Goal: Task Accomplishment & Management: Manage account settings

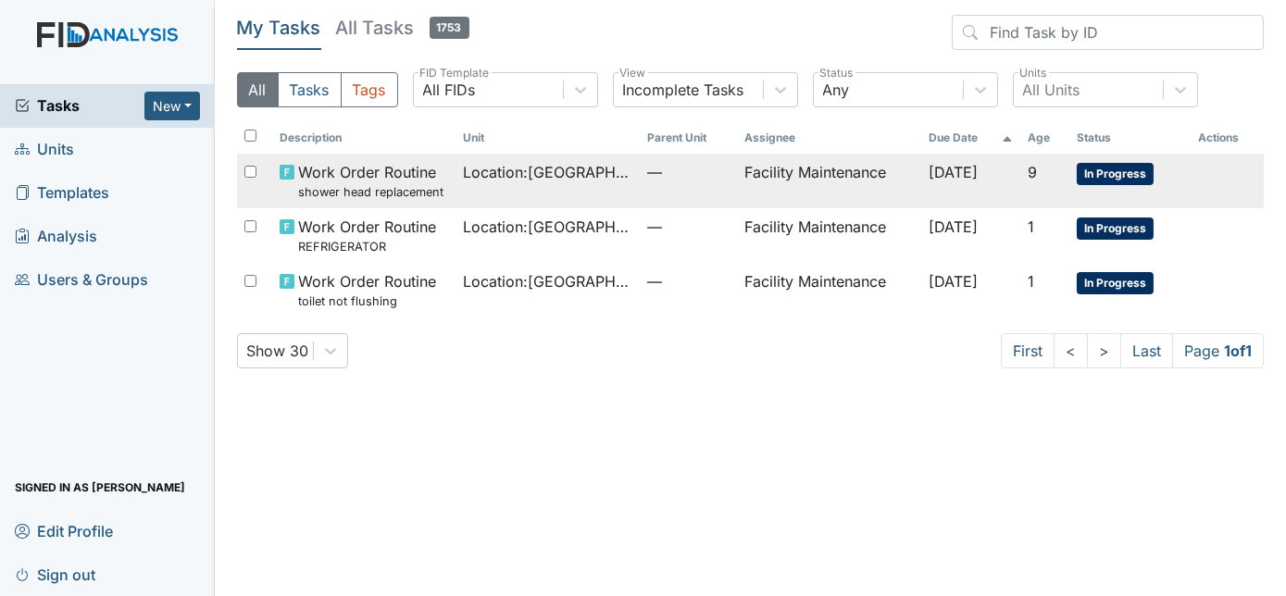
click at [500, 188] on td "Location : Beaufort Heights" at bounding box center [547, 181] width 183 height 55
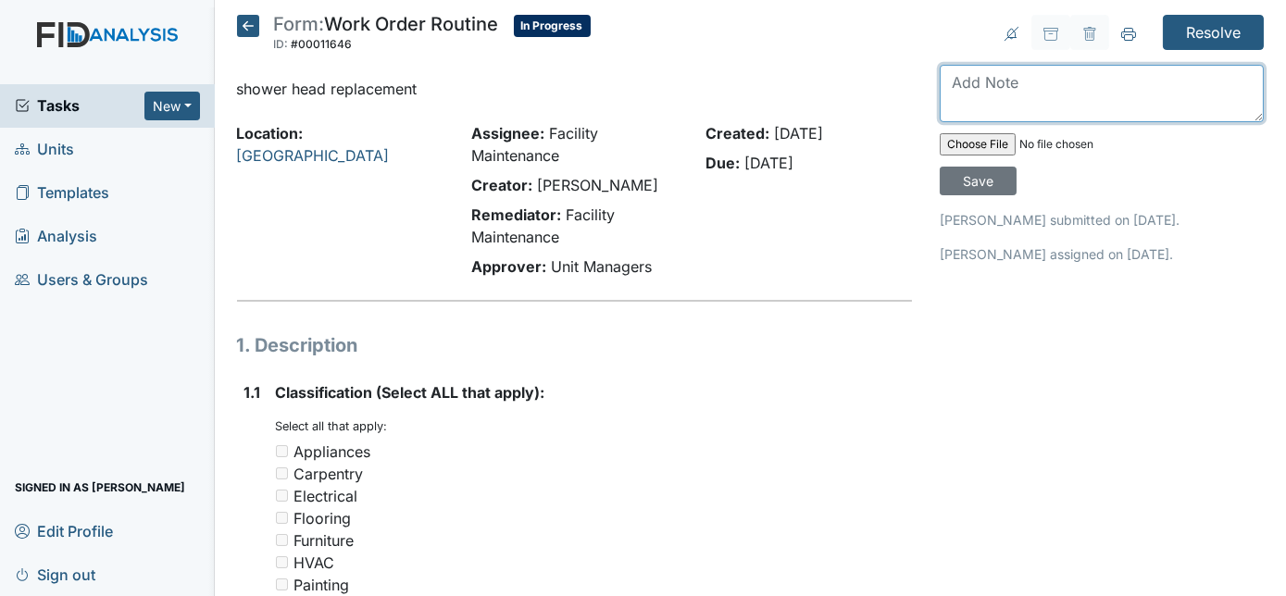
click at [997, 82] on textarea at bounding box center [1102, 93] width 324 height 57
type textarea "replaced"
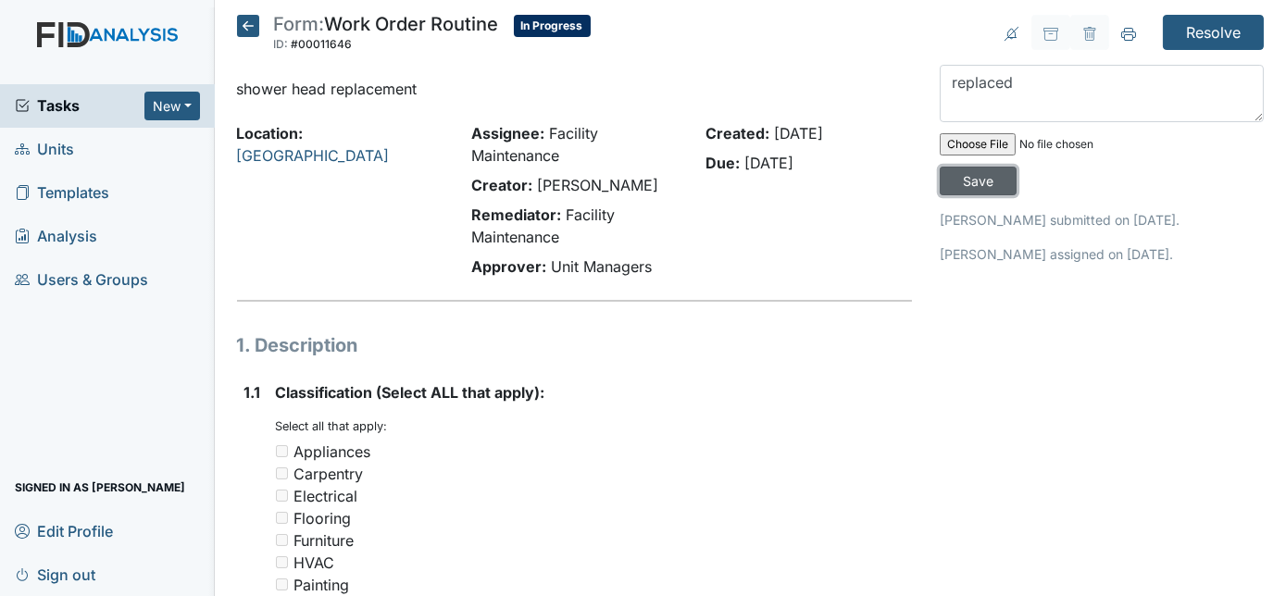
click at [1017, 167] on input "Save" at bounding box center [978, 181] width 77 height 29
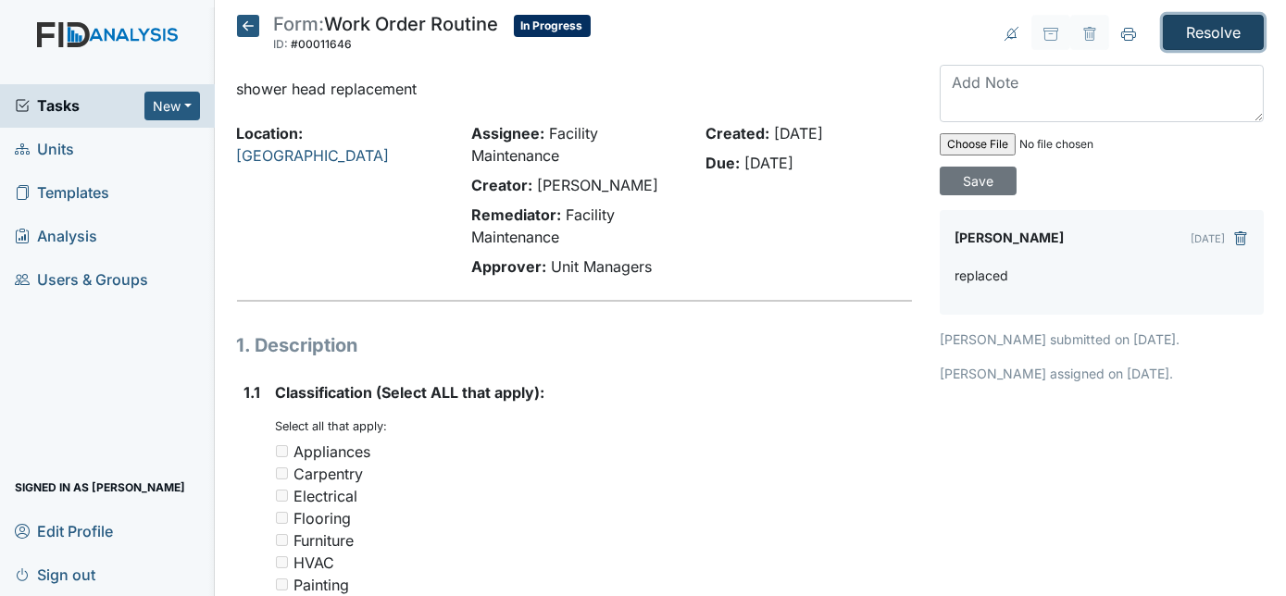
click at [1193, 38] on input "Resolve" at bounding box center [1213, 32] width 101 height 35
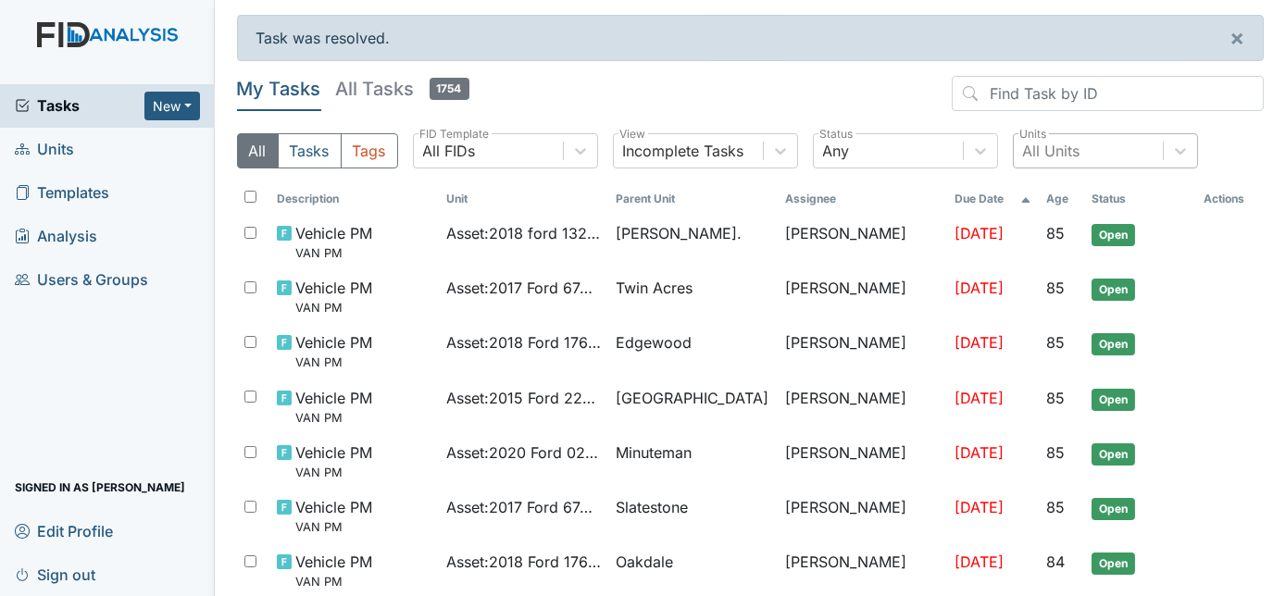
click at [1067, 153] on div "All Units" at bounding box center [1051, 151] width 57 height 22
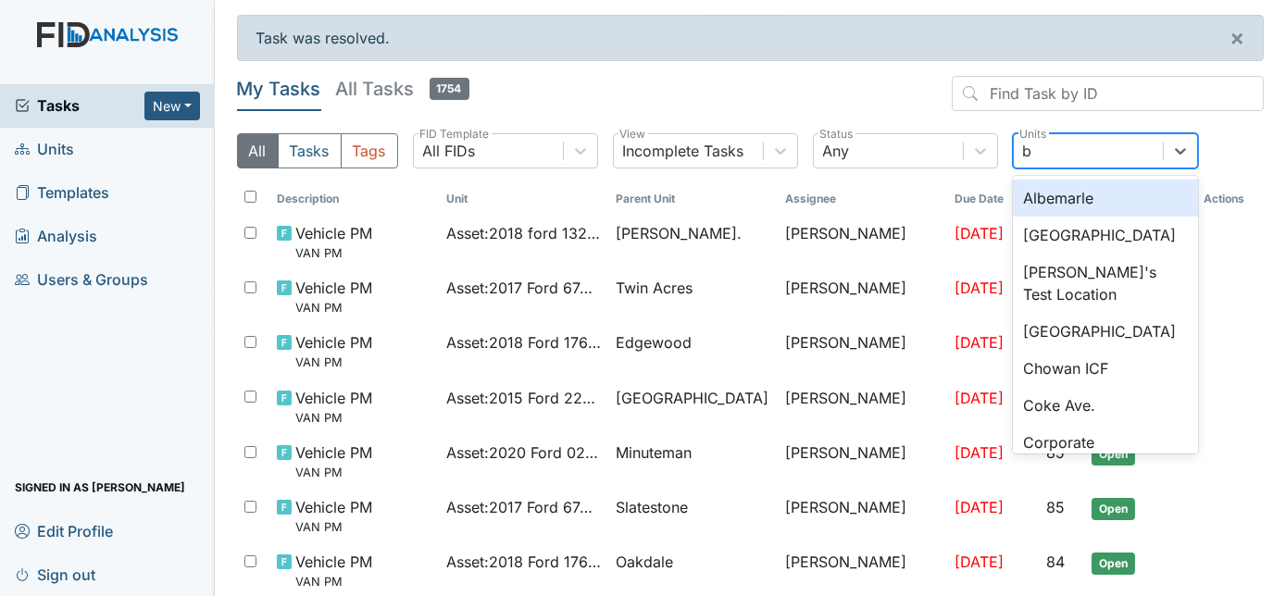
type input "be"
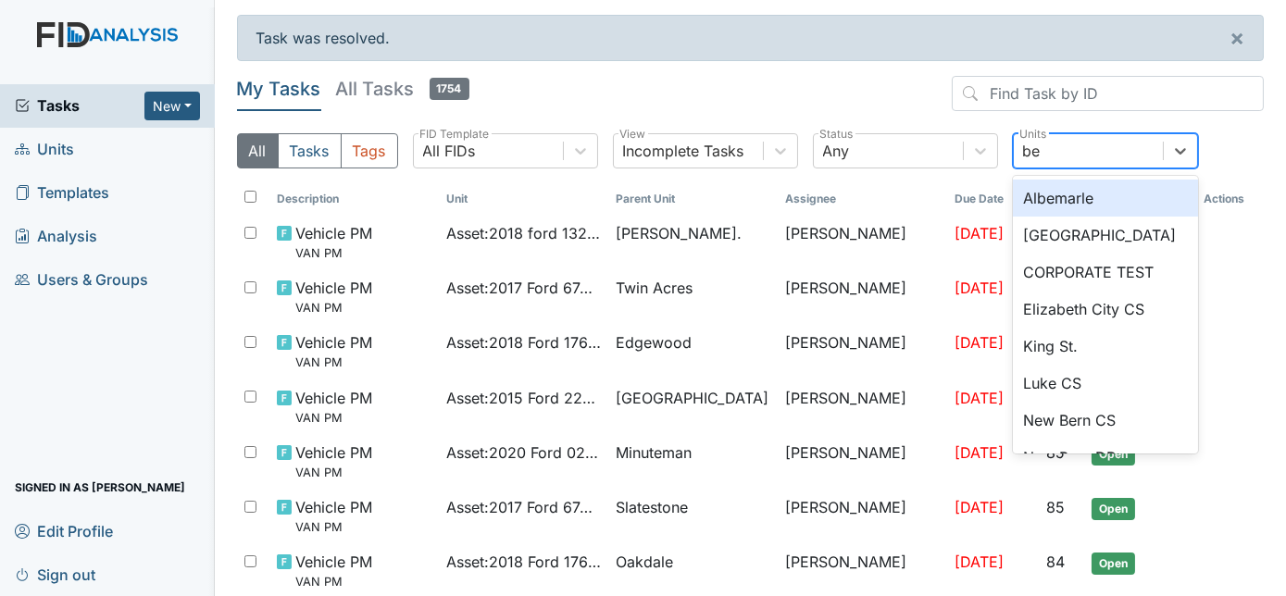
click at [1082, 234] on div "[GEOGRAPHIC_DATA]" at bounding box center [1105, 235] width 185 height 37
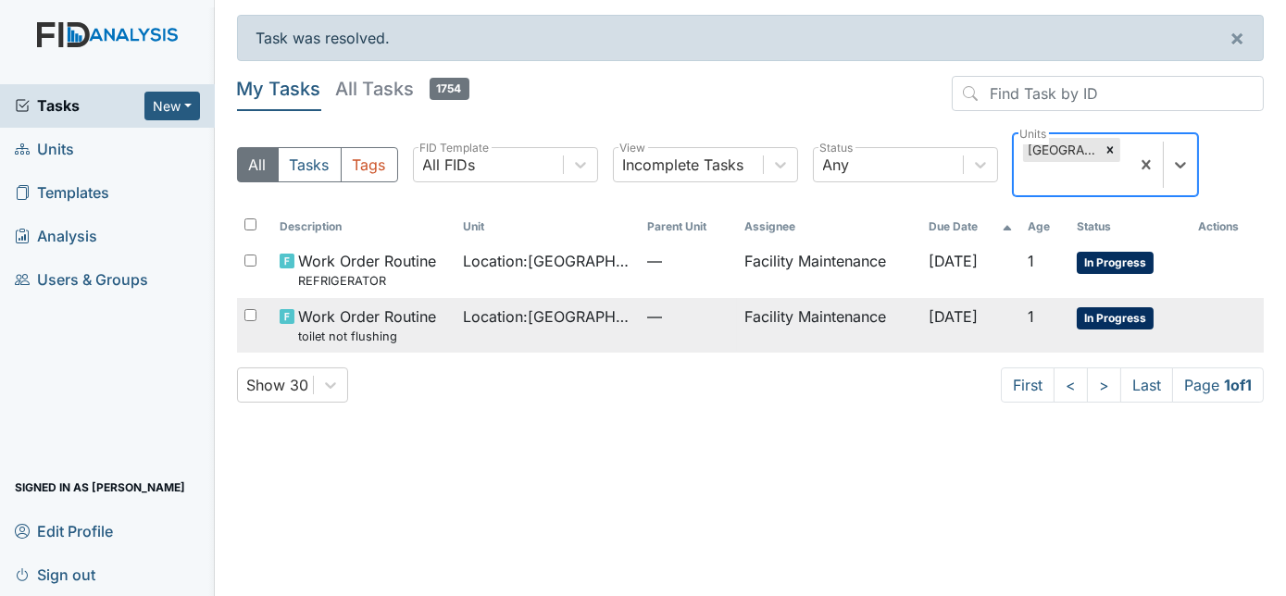
click at [786, 313] on td "Facility Maintenance" at bounding box center [828, 325] width 183 height 55
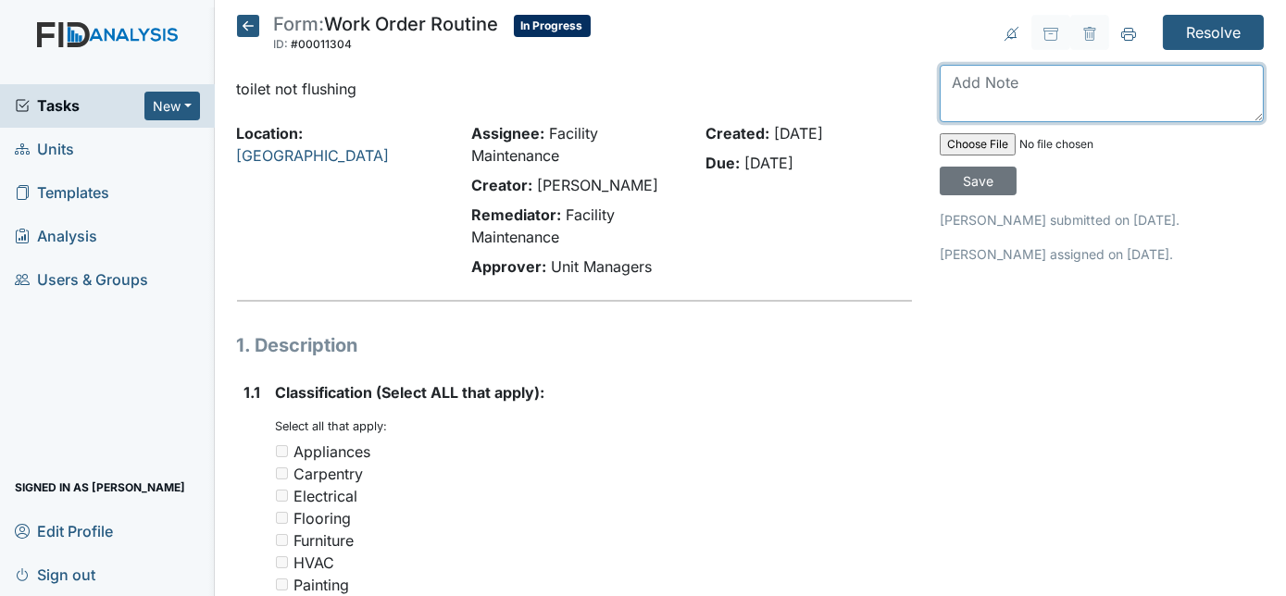
click at [1066, 88] on textarea at bounding box center [1102, 93] width 324 height 57
type textarea "toilet replaced"
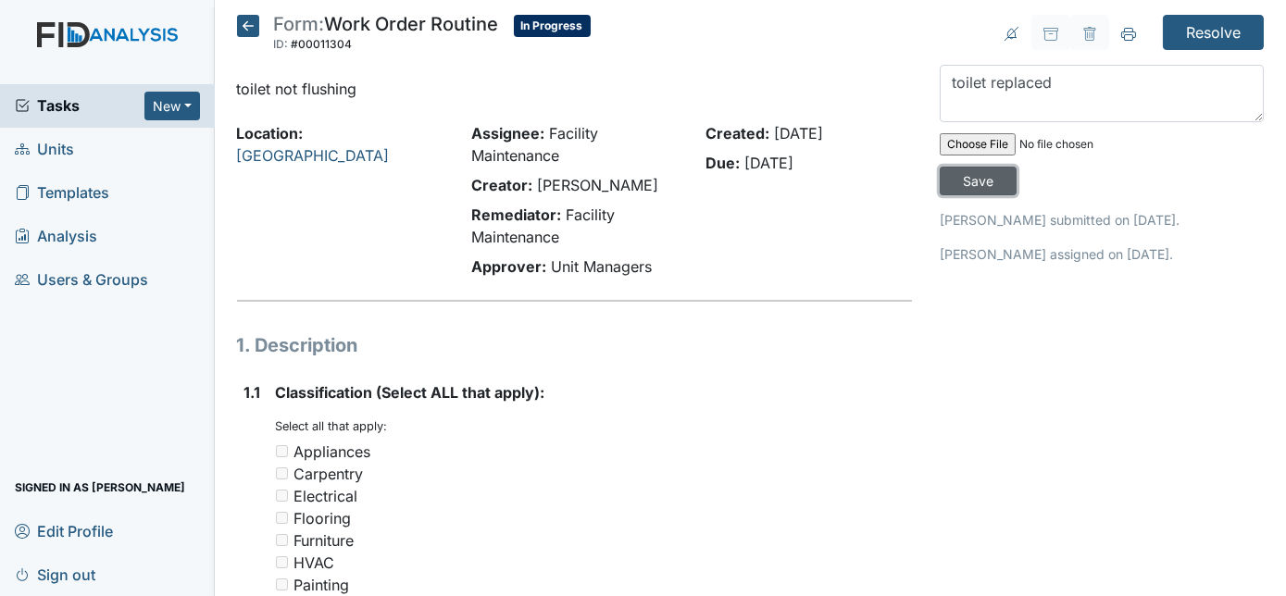
click at [1017, 167] on input "Save" at bounding box center [978, 181] width 77 height 29
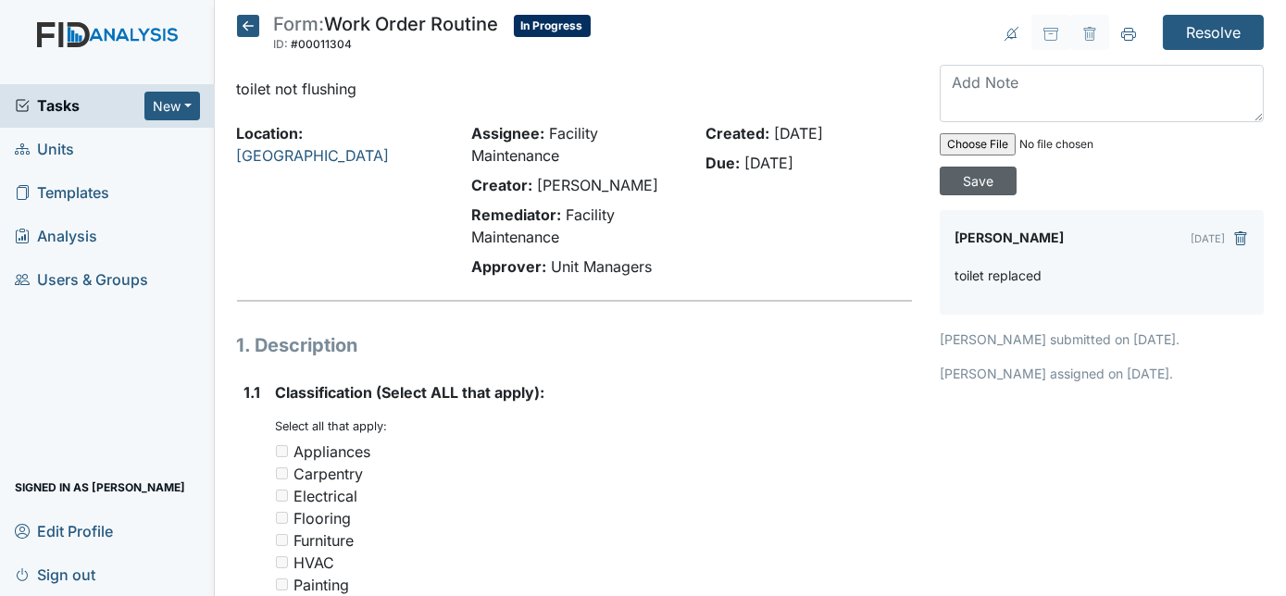
click at [1210, 34] on input "Resolve" at bounding box center [1213, 32] width 101 height 35
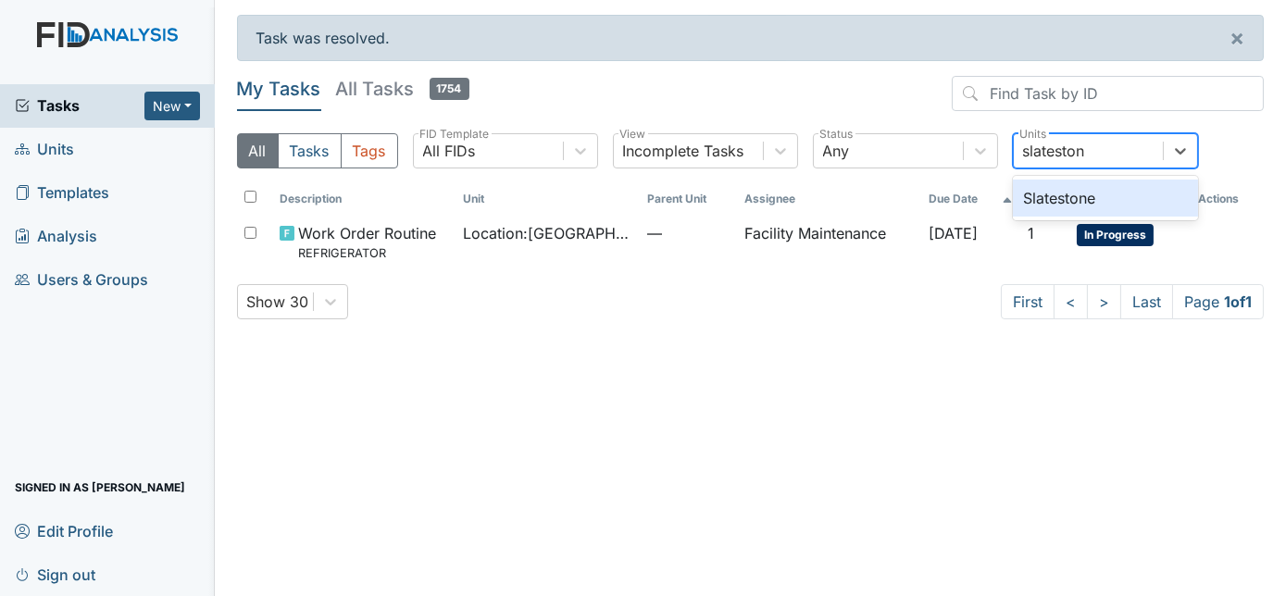
type input "slatestone"
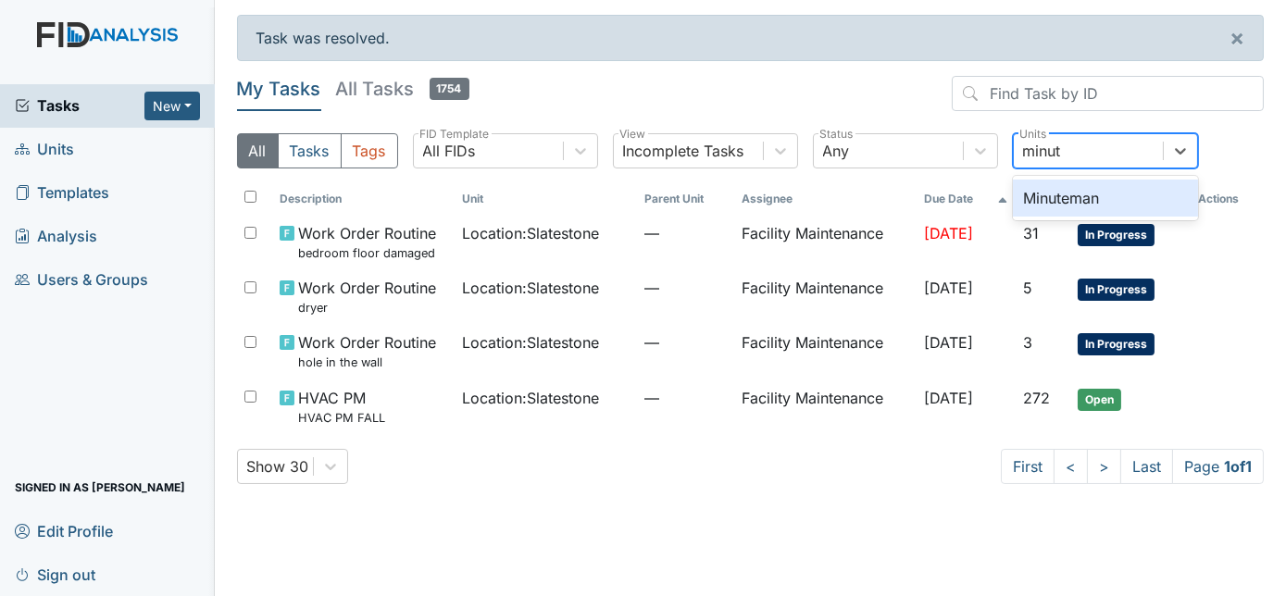
type input "minute"
click at [1101, 194] on div "Minuteman" at bounding box center [1105, 198] width 185 height 37
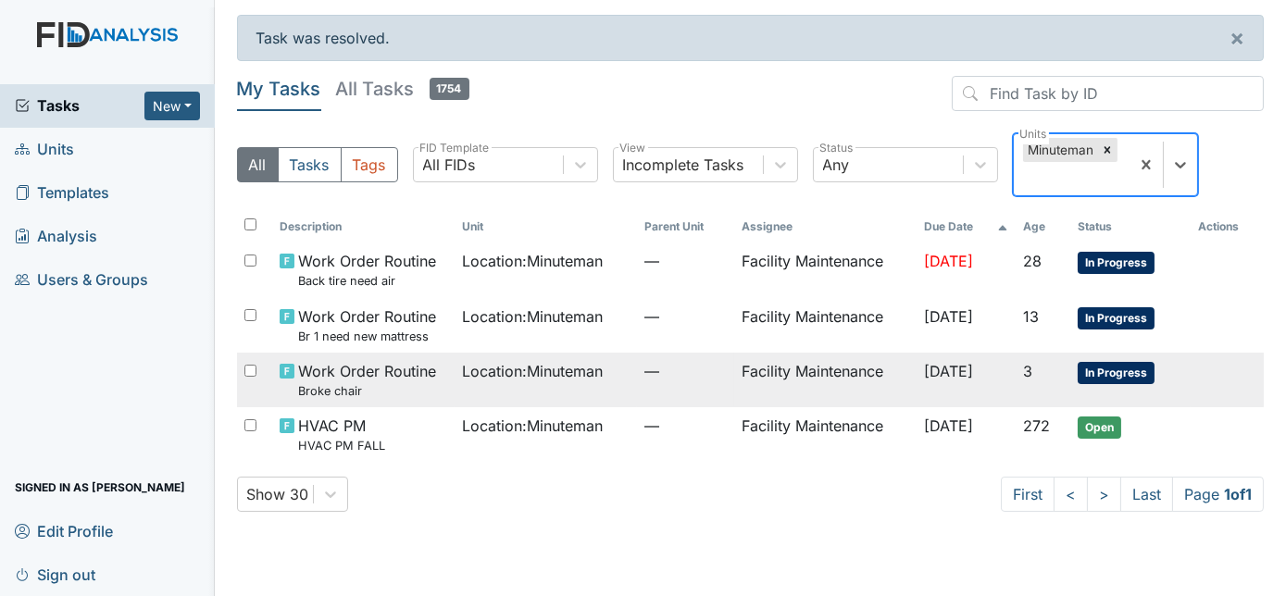
click at [738, 378] on td "Facility Maintenance" at bounding box center [825, 380] width 182 height 55
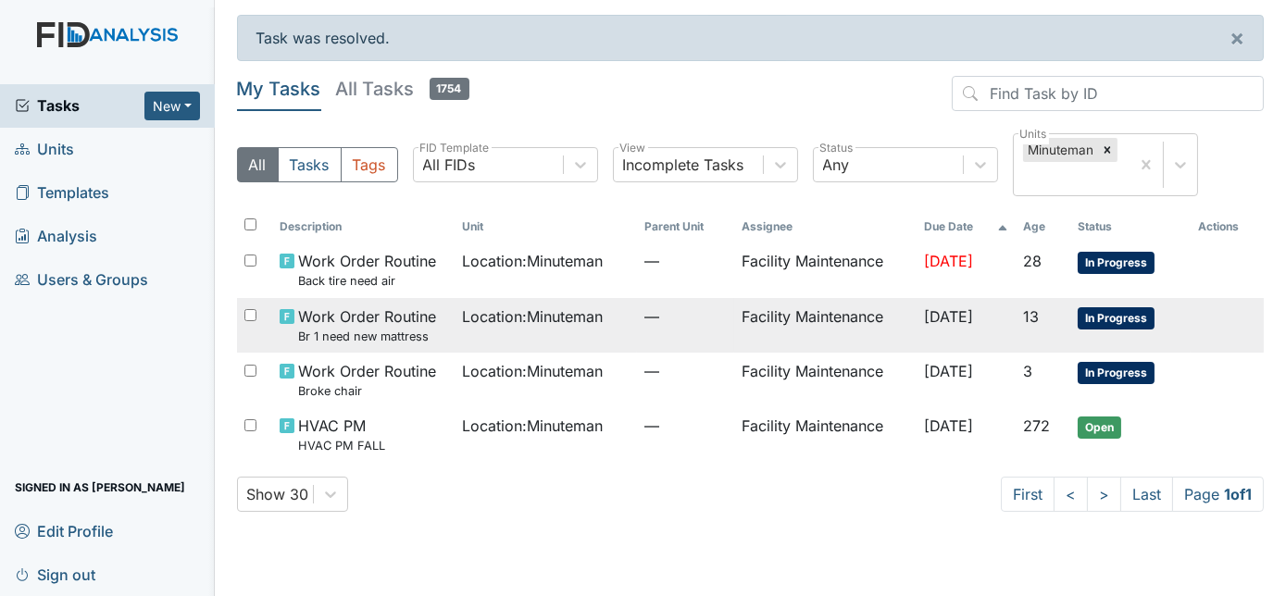
click at [830, 313] on td "Facility Maintenance" at bounding box center [825, 325] width 182 height 55
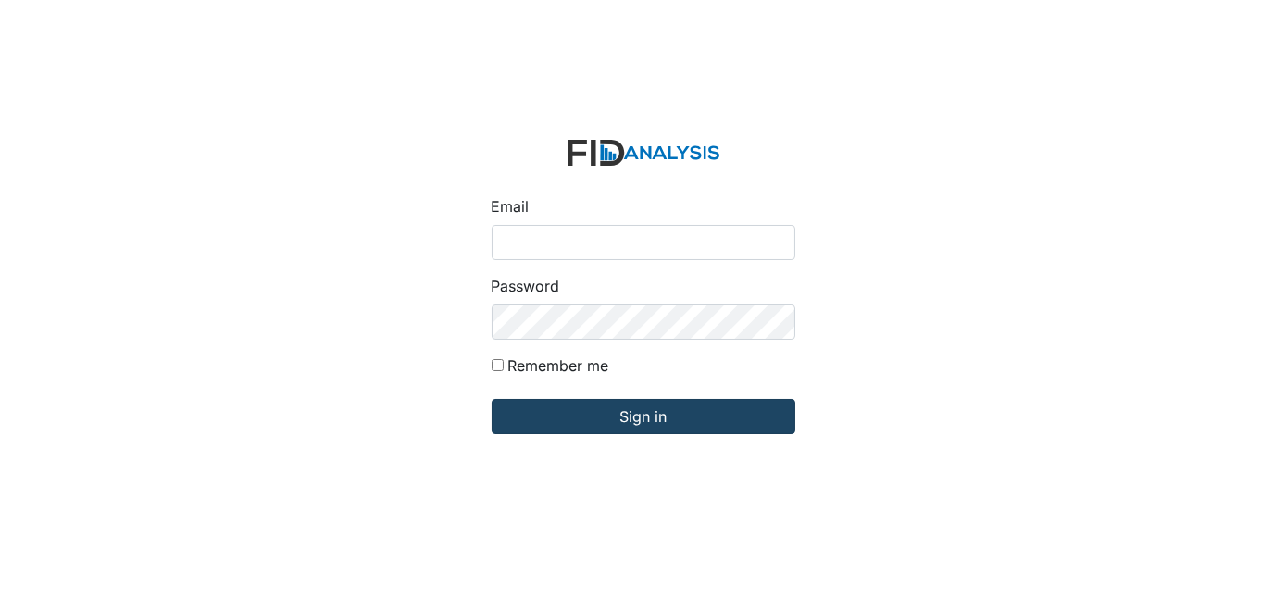
type input "[EMAIL_ADDRESS][DOMAIN_NAME]"
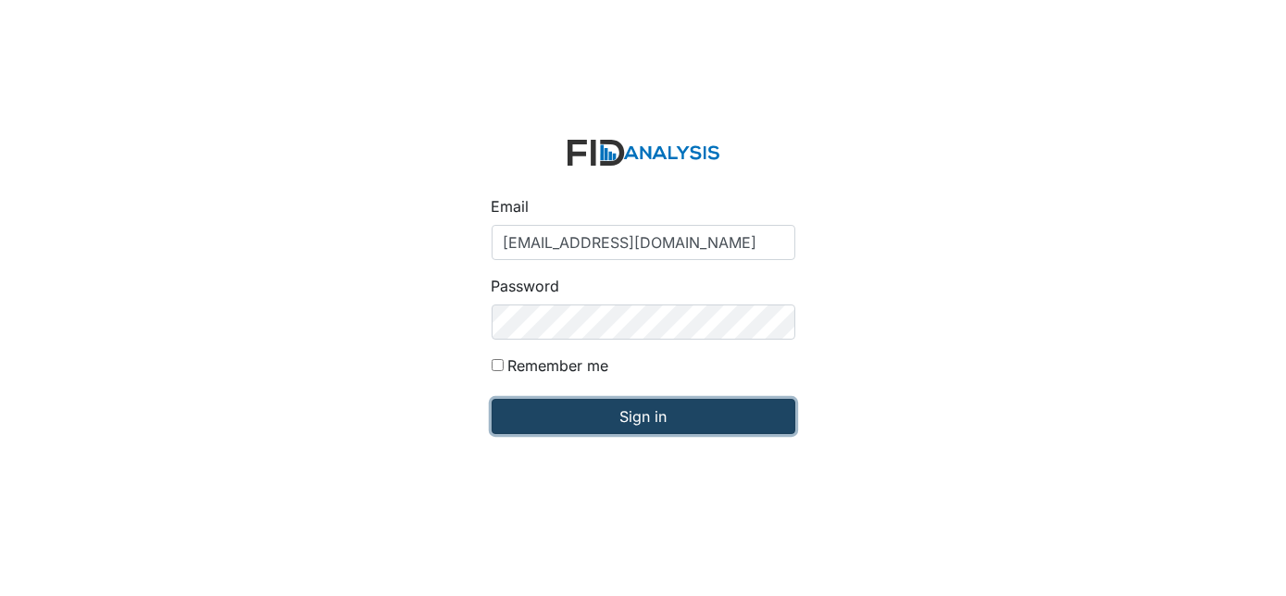
click at [630, 424] on input "Sign in" at bounding box center [644, 416] width 304 height 35
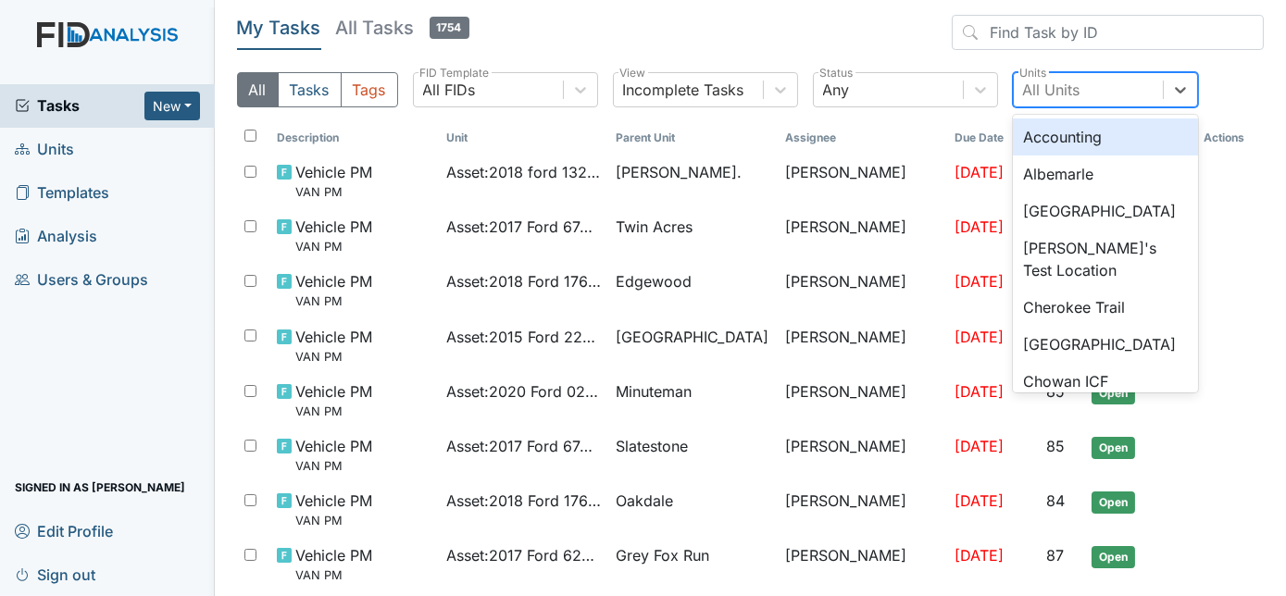
click at [1053, 93] on div "All Units" at bounding box center [1051, 90] width 57 height 22
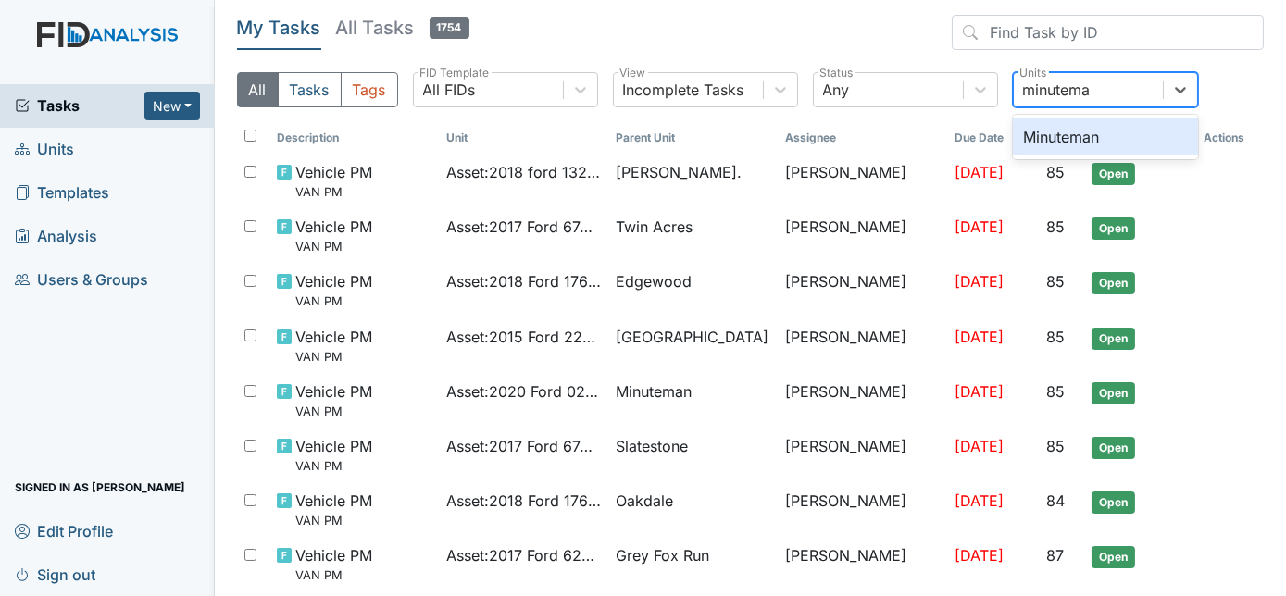
type input "minuteman"
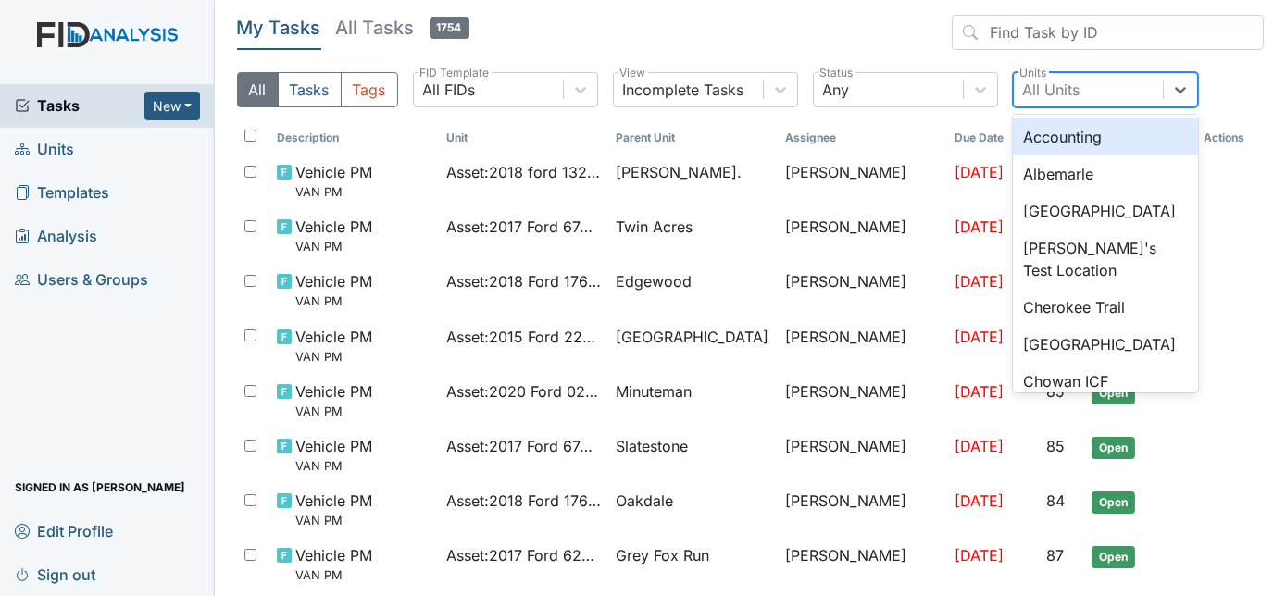
click at [1060, 94] on div "All Units" at bounding box center [1051, 90] width 57 height 22
type input "b"
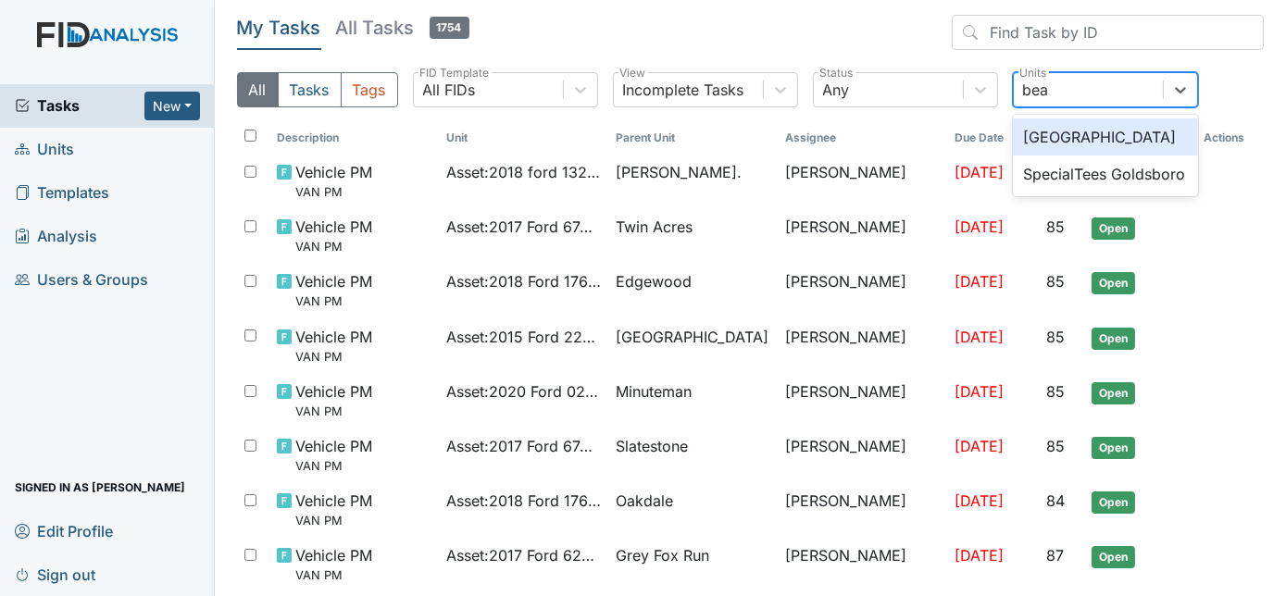
type input "beau"
click at [1112, 135] on div "[GEOGRAPHIC_DATA]" at bounding box center [1105, 137] width 185 height 37
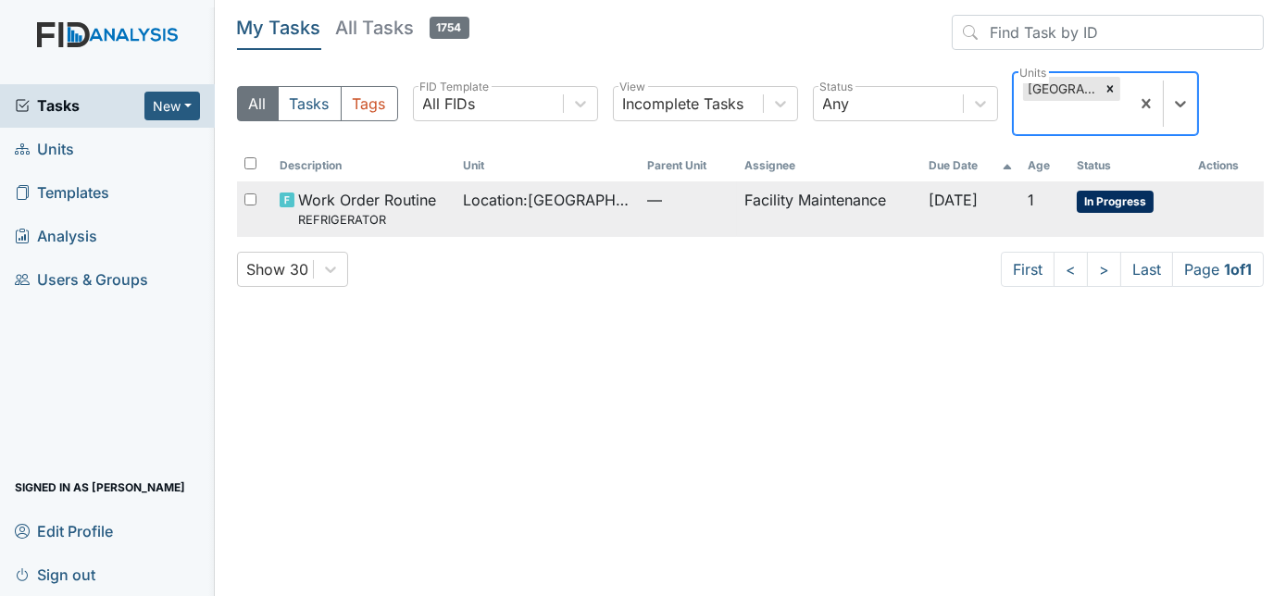
click at [818, 214] on td "Facility Maintenance" at bounding box center [828, 209] width 183 height 55
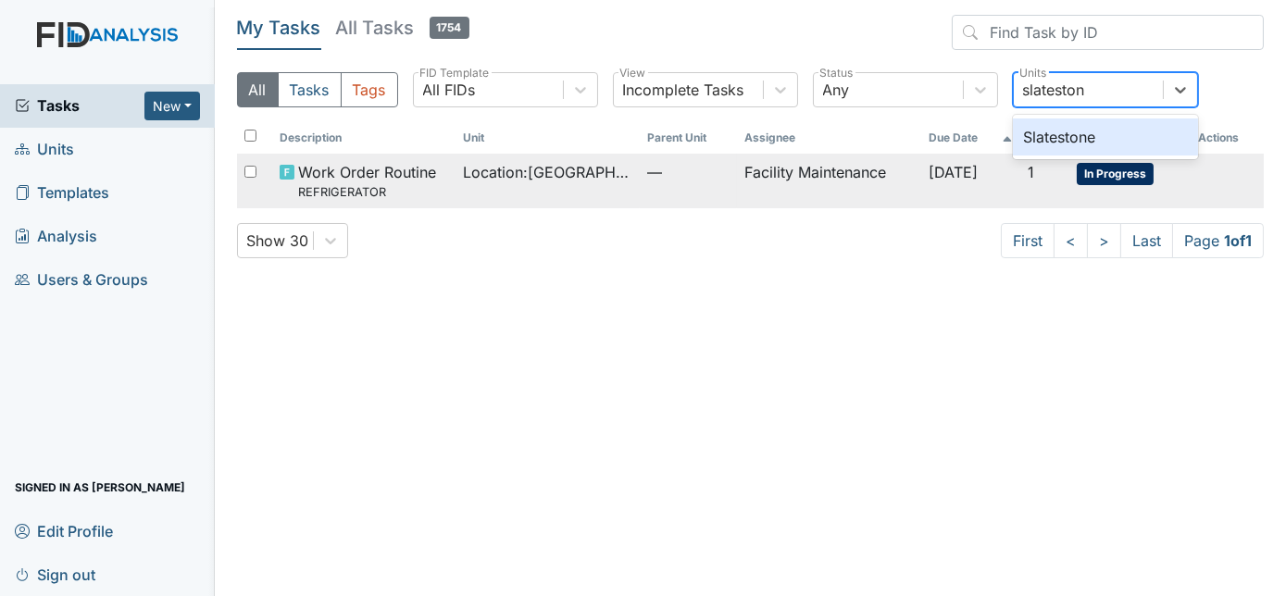
type input "slatestone"
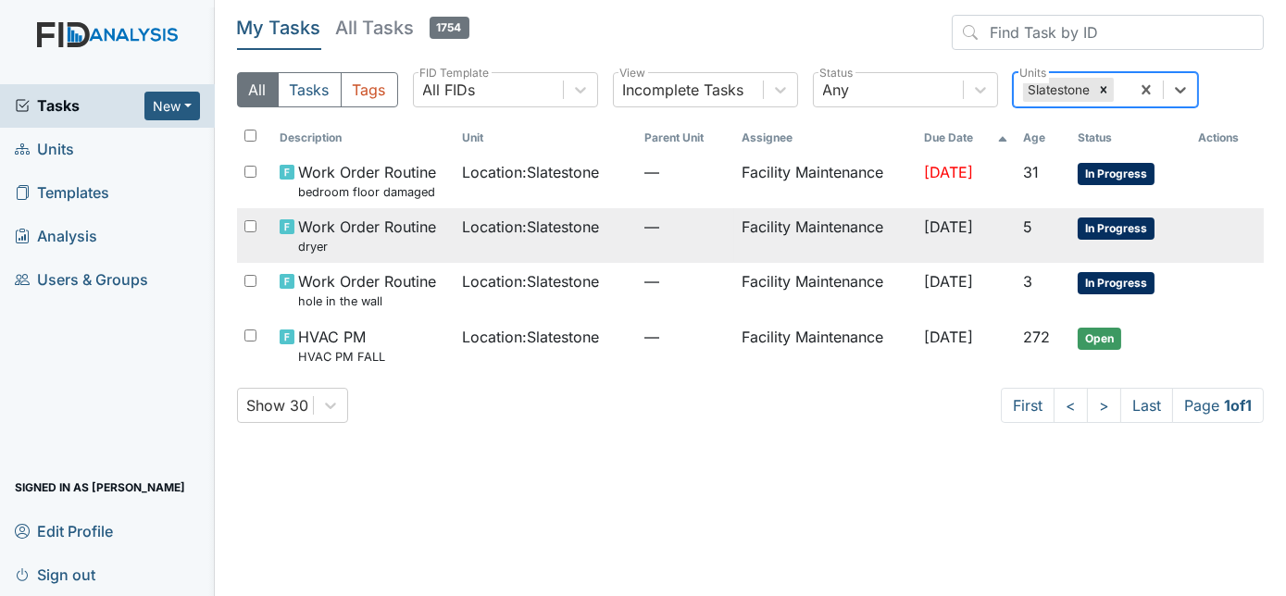
click at [734, 242] on td "Facility Maintenance" at bounding box center [825, 235] width 182 height 55
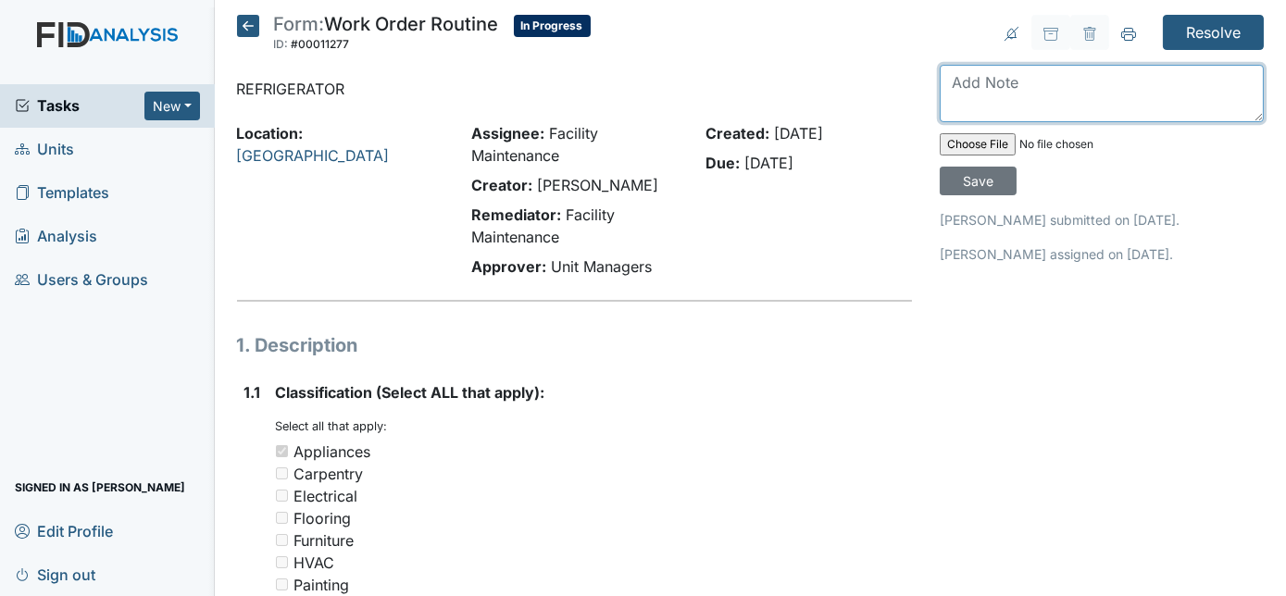
click at [1074, 91] on textarea at bounding box center [1102, 93] width 324 height 57
type textarea "ordering"
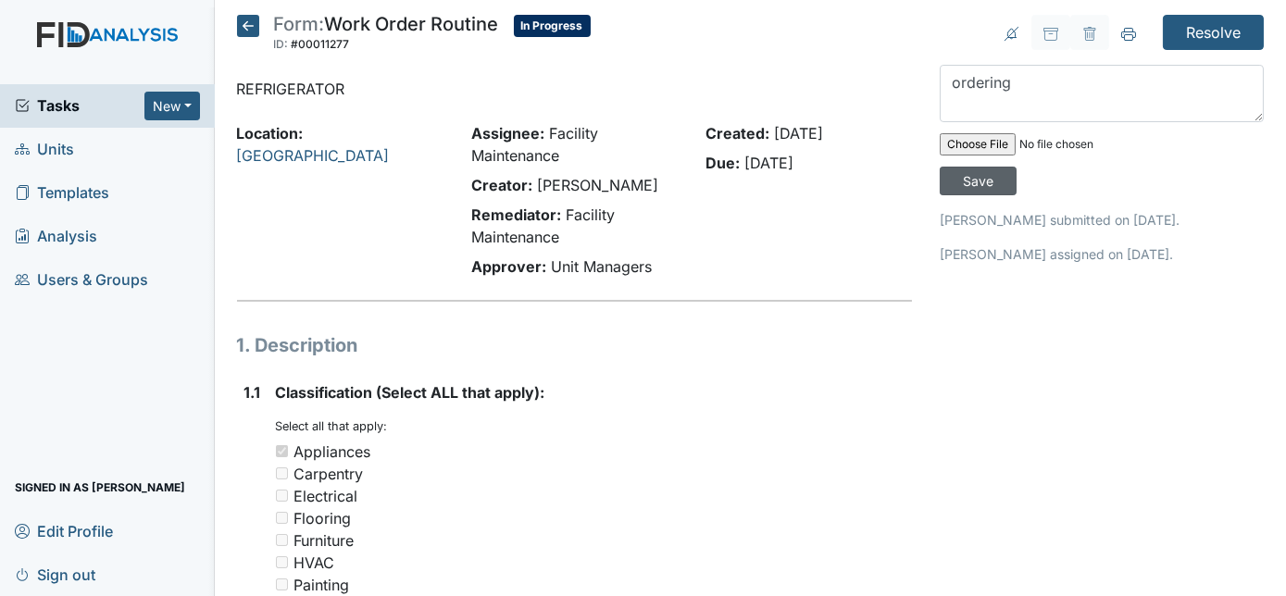
click at [1017, 167] on input "Save" at bounding box center [978, 181] width 77 height 29
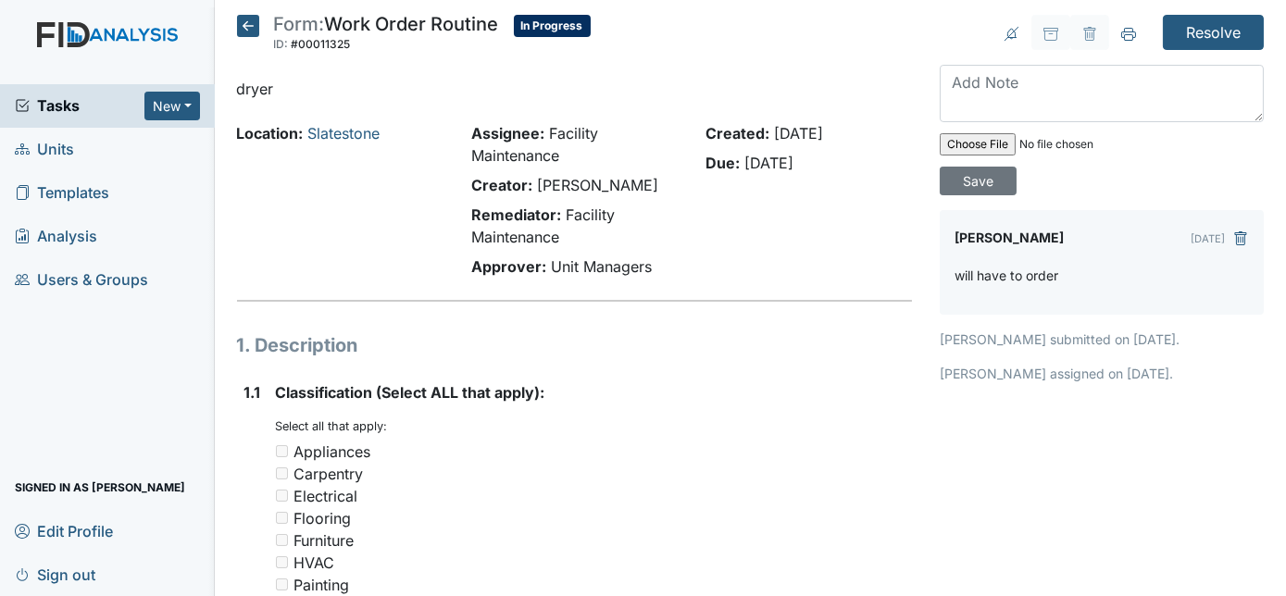
click at [142, 163] on link "Units" at bounding box center [107, 150] width 215 height 44
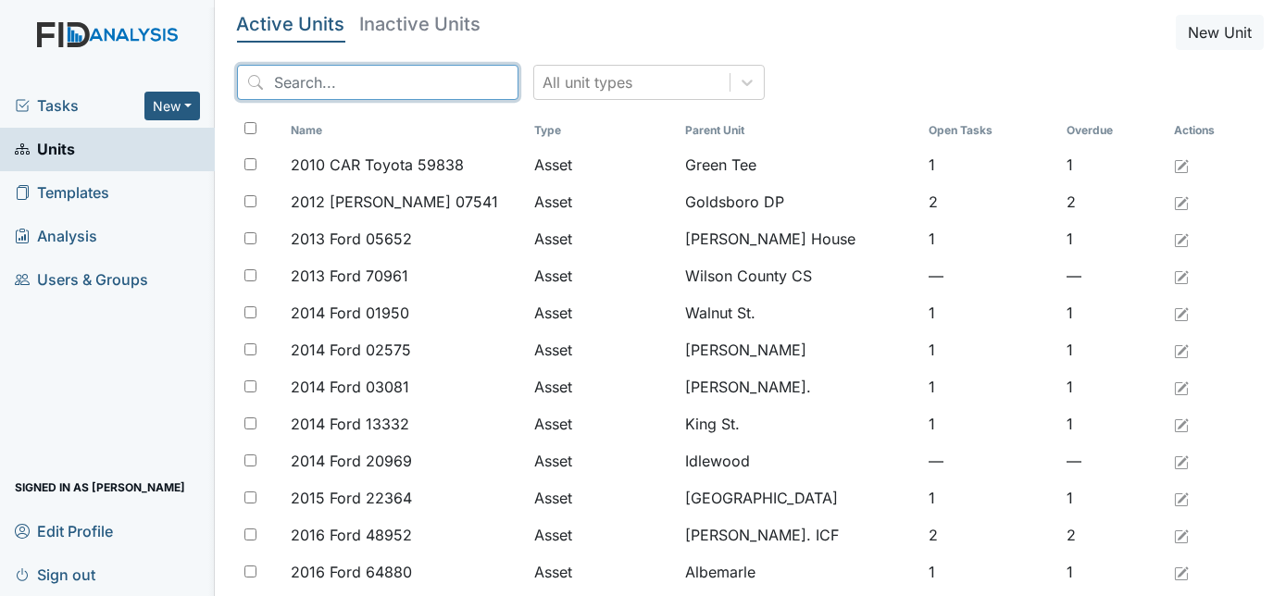
click at [328, 84] on input "search" at bounding box center [378, 82] width 282 height 35
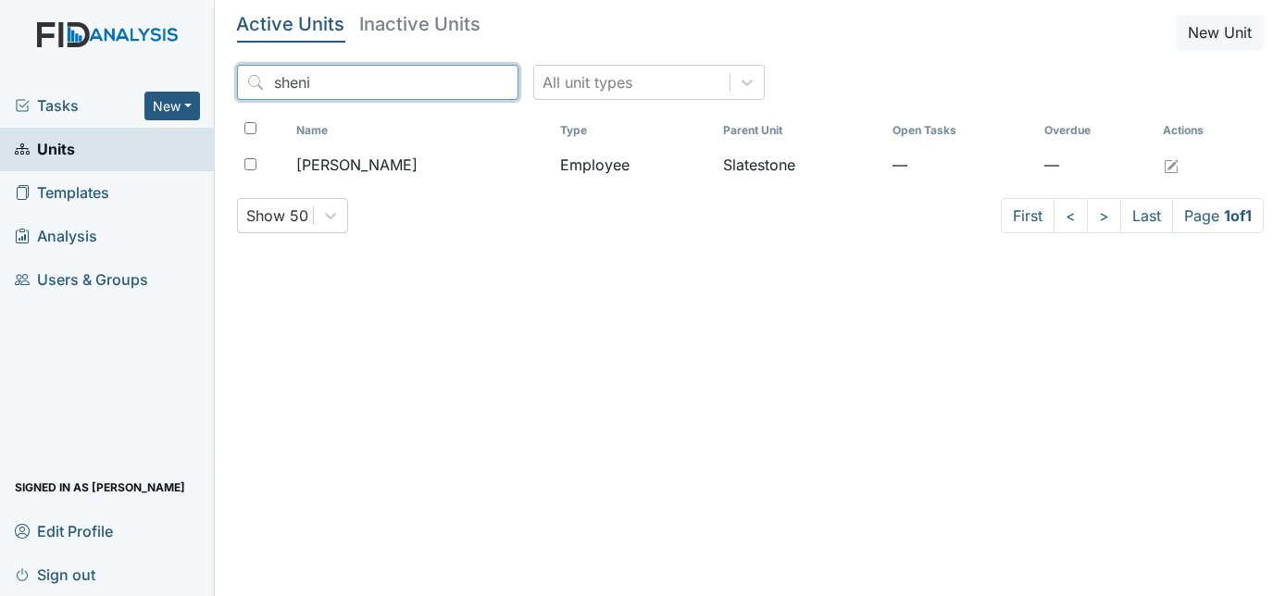
type input "sheni"
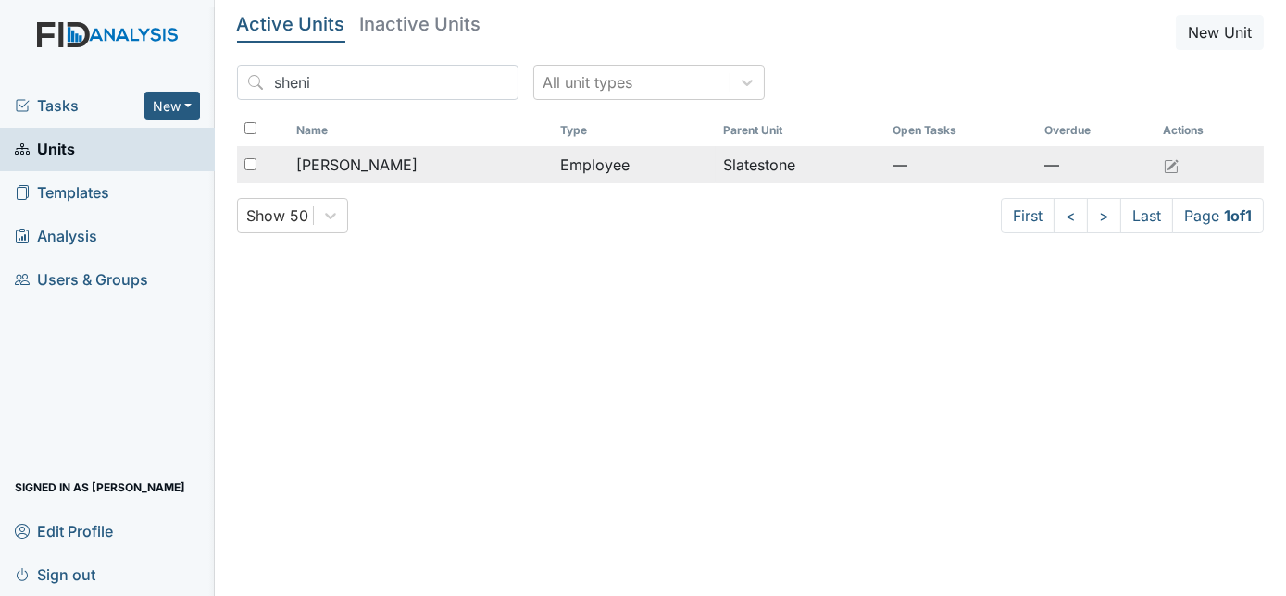
click at [616, 174] on td "Employee" at bounding box center [635, 164] width 164 height 37
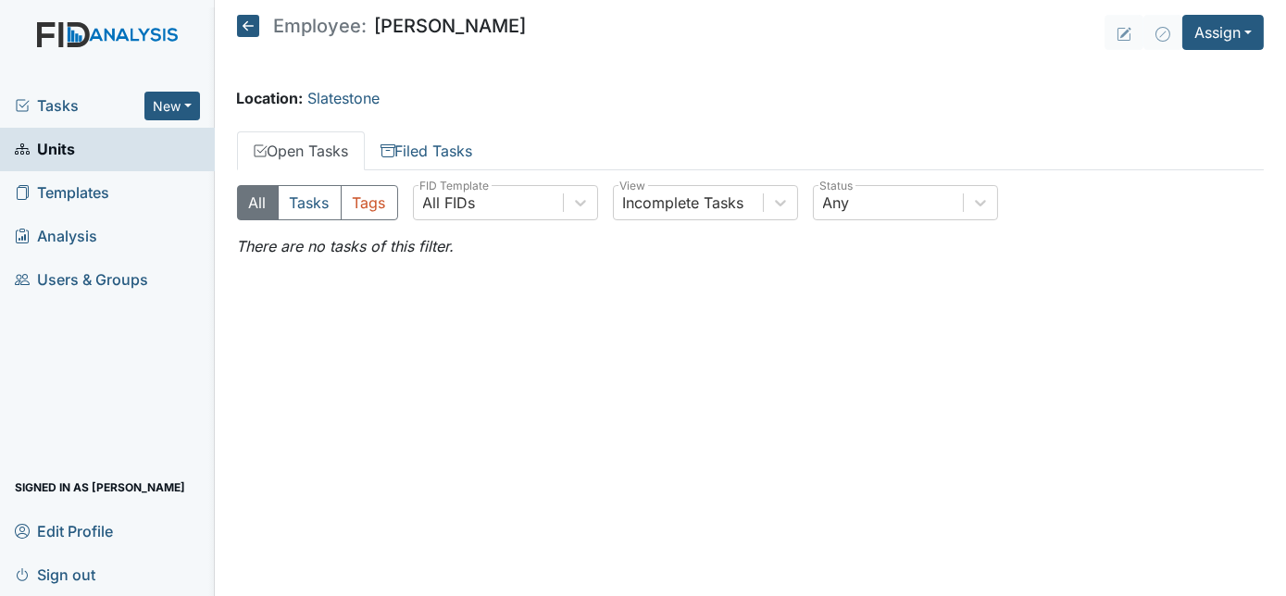
click at [249, 31] on icon at bounding box center [248, 26] width 22 height 22
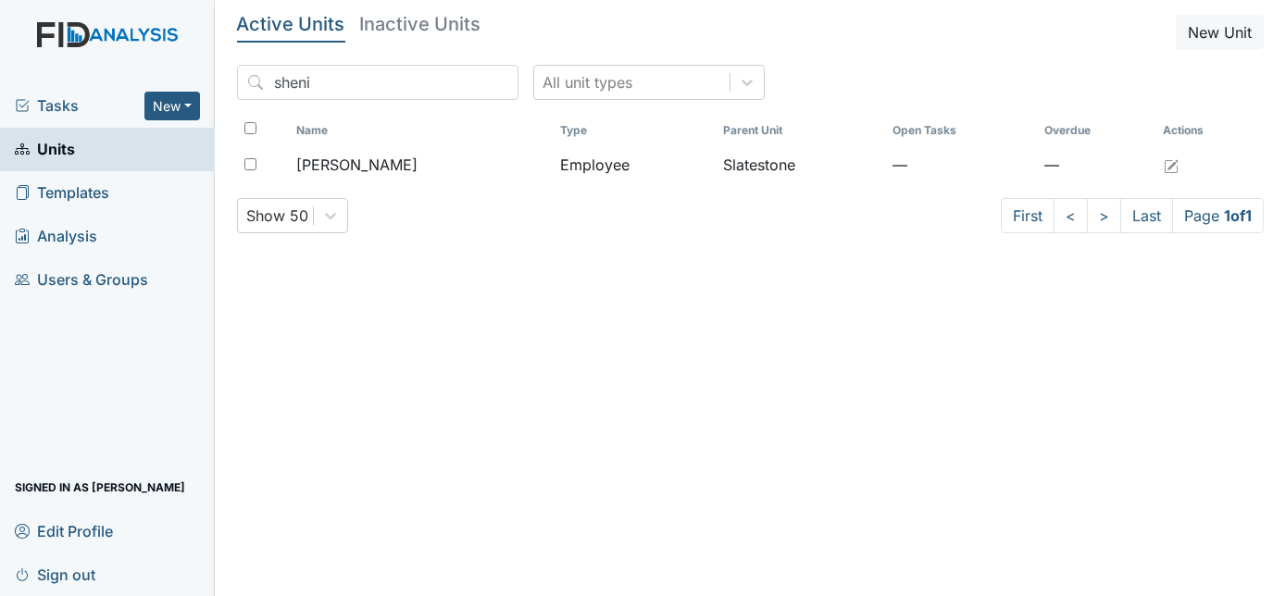
click at [158, 287] on link "Users & Groups" at bounding box center [107, 280] width 215 height 44
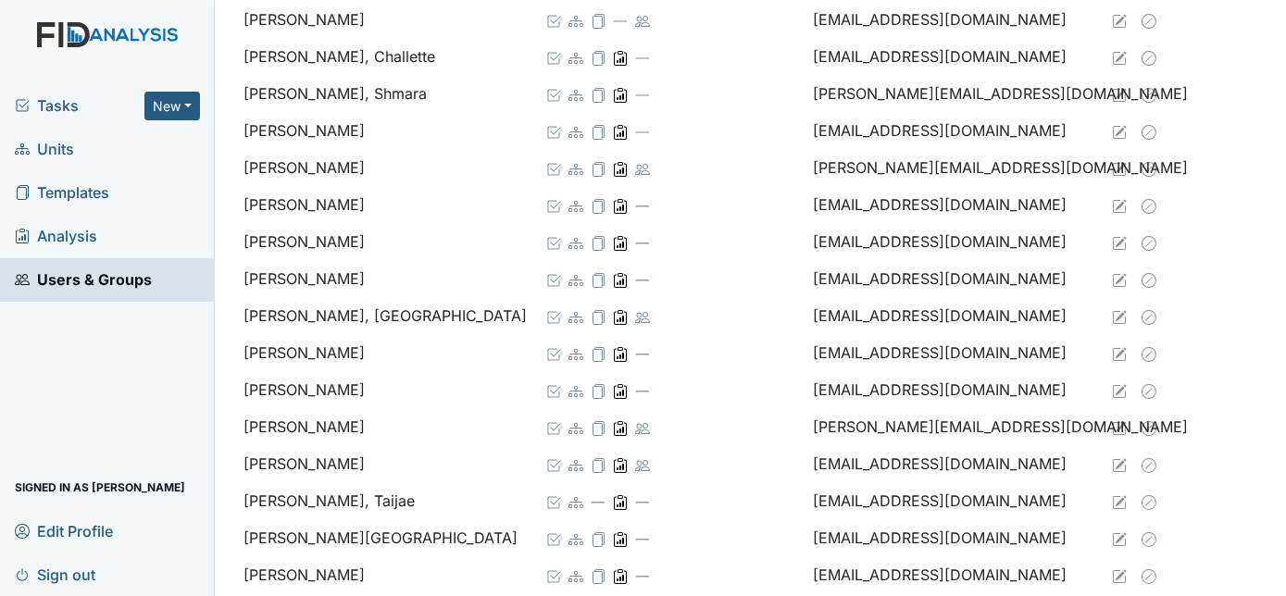
scroll to position [1373, 0]
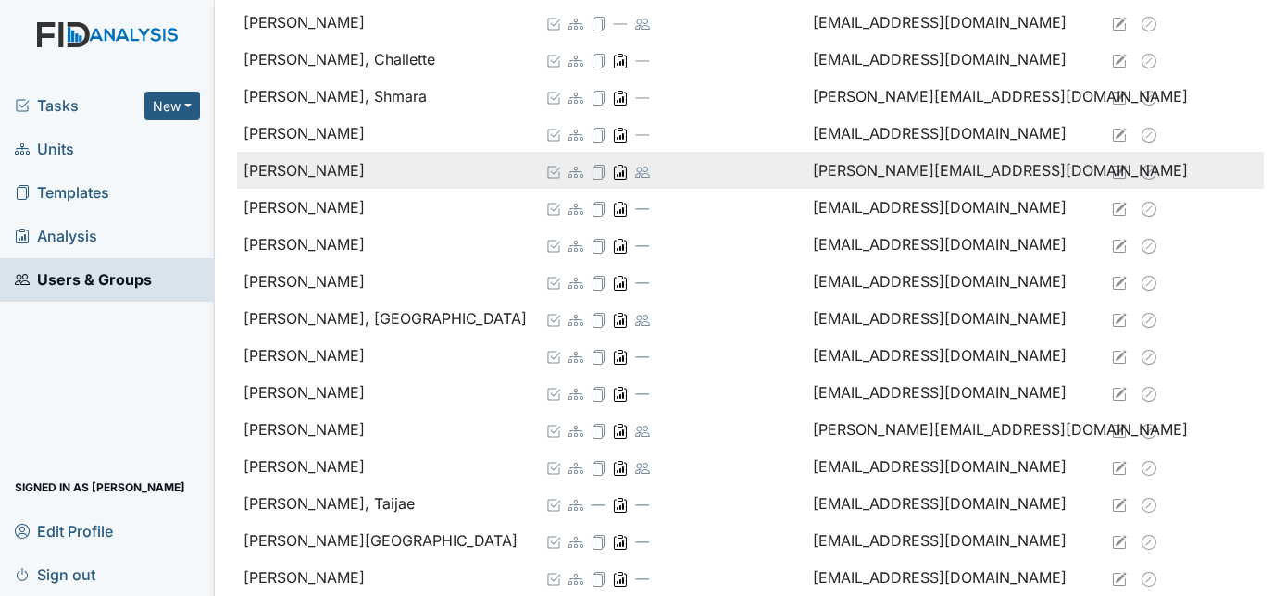
click at [395, 169] on td "Howell, Sheniqua" at bounding box center [386, 170] width 299 height 37
click at [976, 171] on td "showell@lifeincorporated.com" at bounding box center [955, 170] width 299 height 37
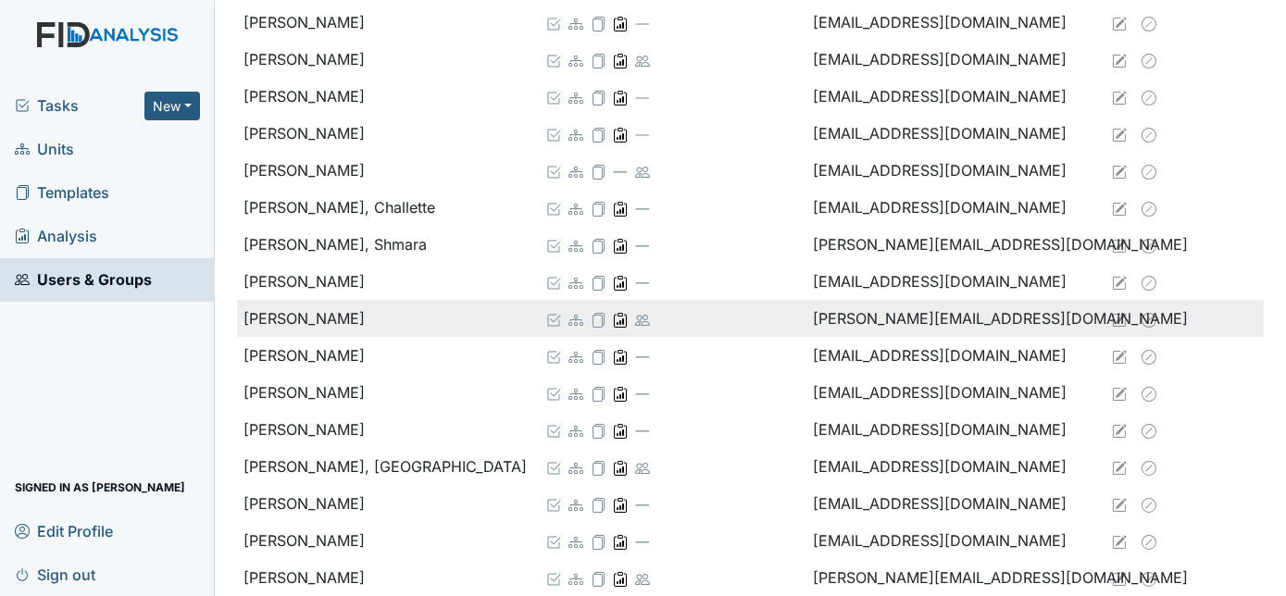
scroll to position [1226, 0]
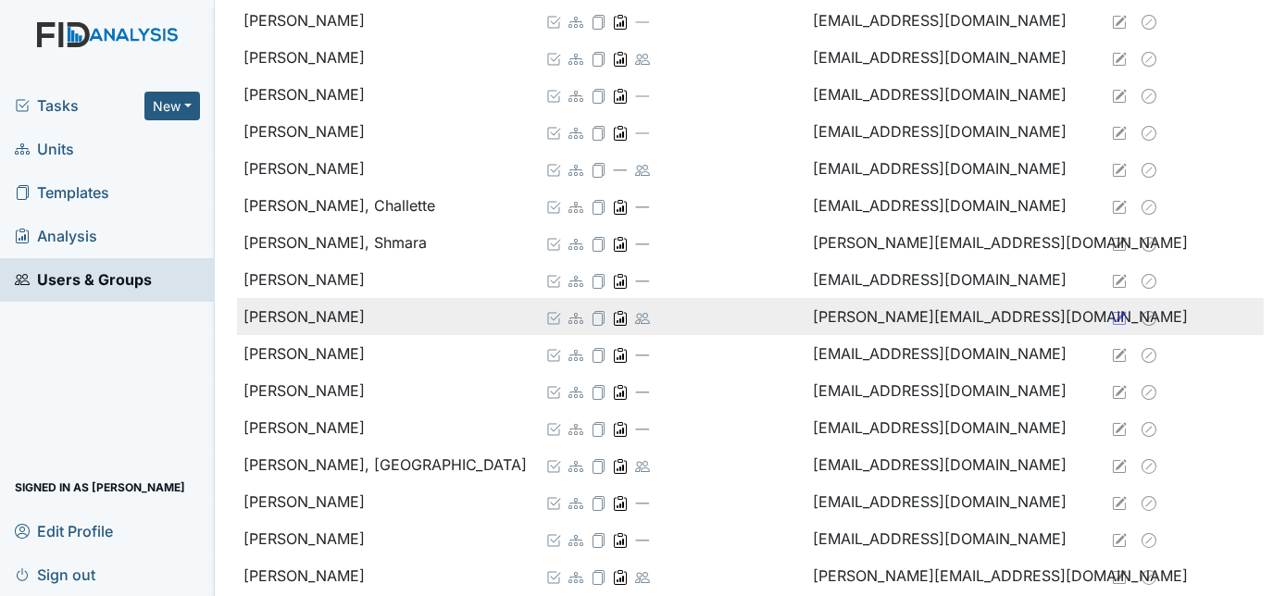
click at [1112, 316] on icon at bounding box center [1119, 318] width 15 height 15
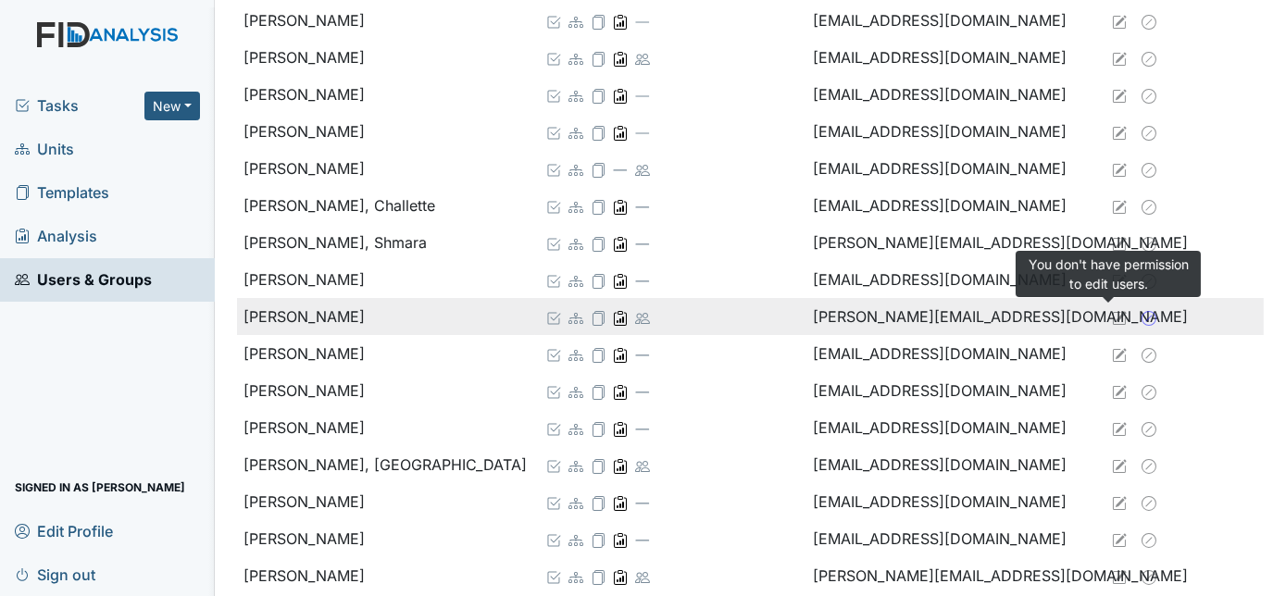
click at [1146, 316] on icon at bounding box center [1149, 318] width 6 height 6
click at [613, 319] on icon at bounding box center [620, 318] width 15 height 15
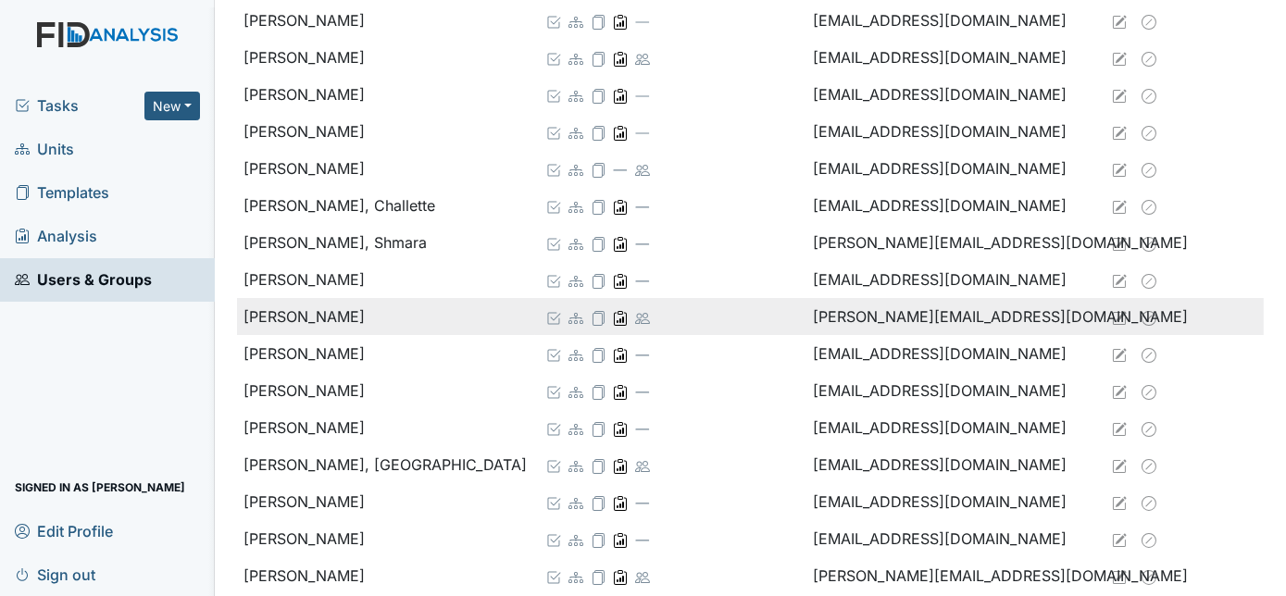
click at [613, 319] on icon at bounding box center [620, 318] width 15 height 15
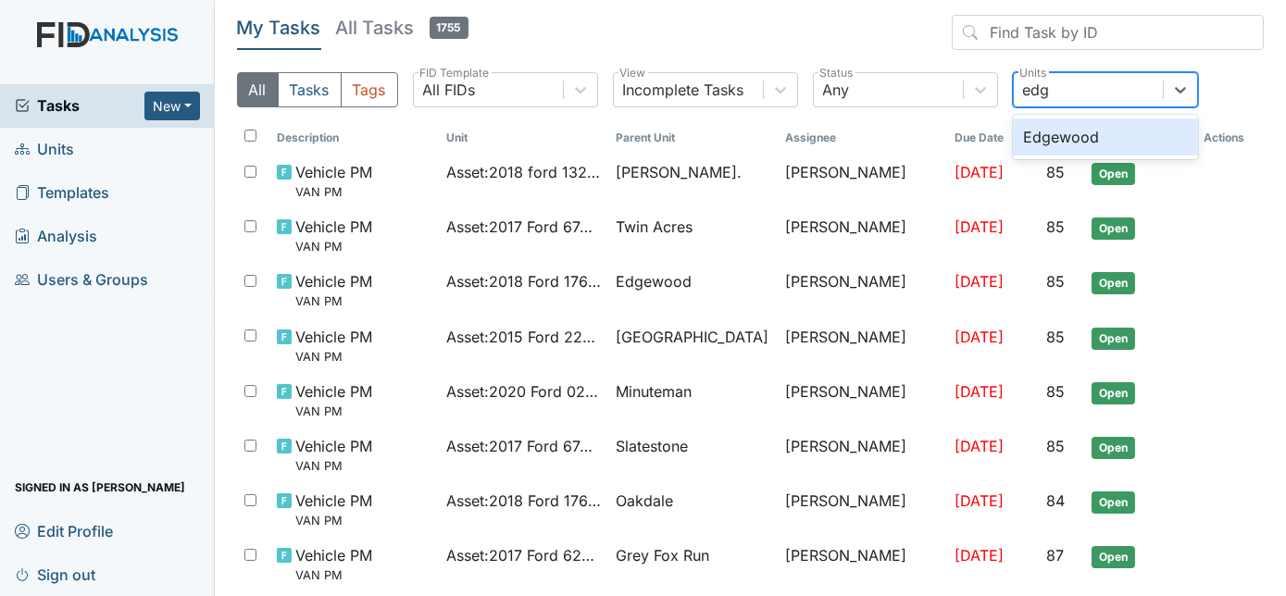
type input "edge"
click at [1134, 141] on div "Edgewood" at bounding box center [1105, 137] width 185 height 37
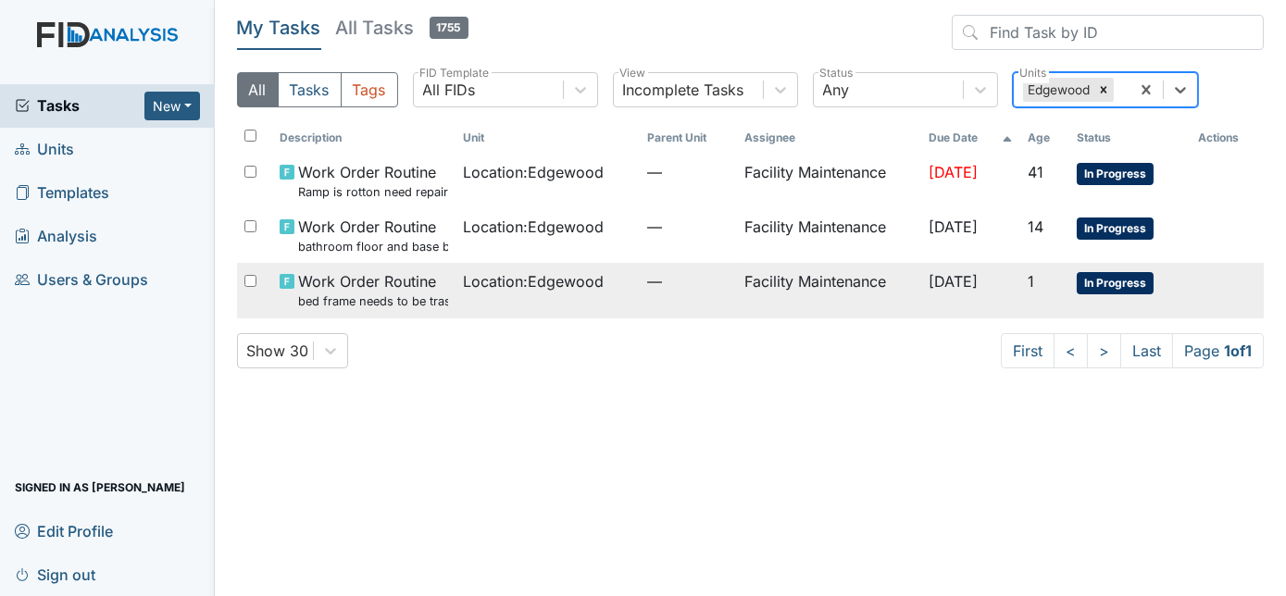
click at [737, 282] on td "Facility Maintenance" at bounding box center [828, 290] width 183 height 55
type input "dixon"
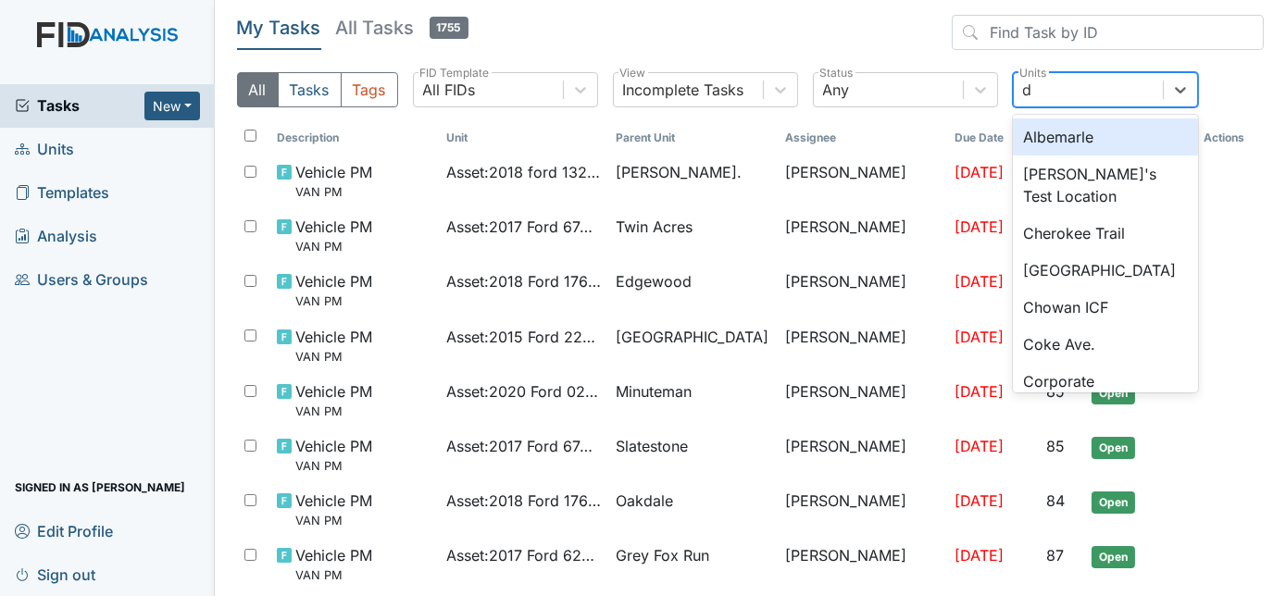
type input "di"
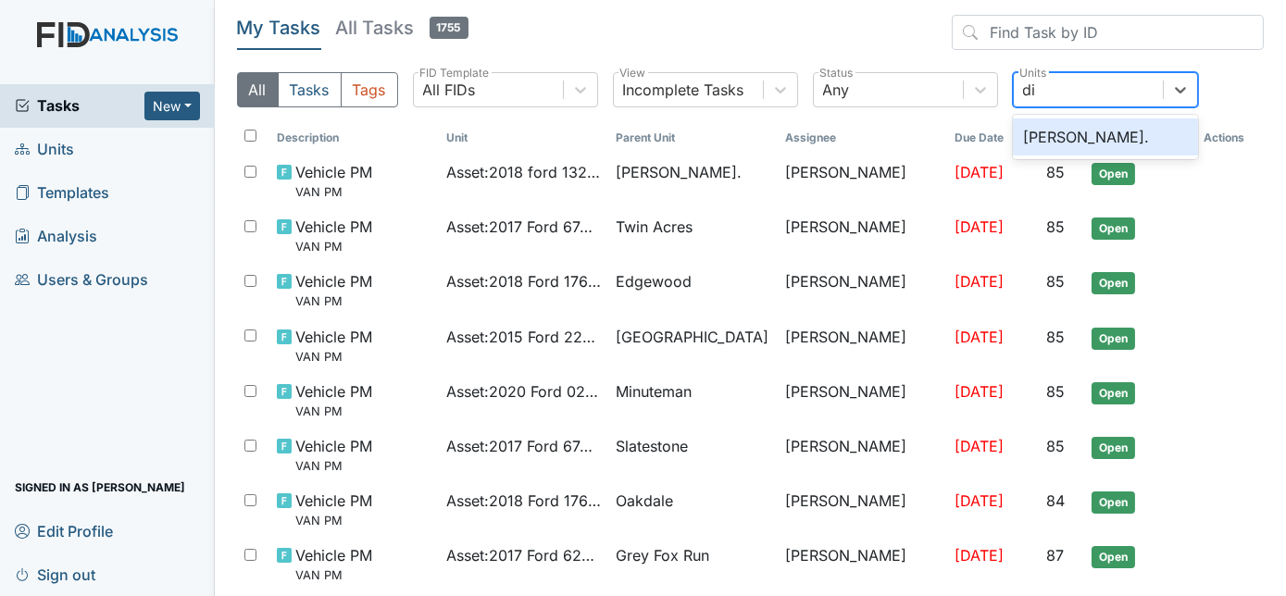
click at [1112, 141] on div "Dixon Rd." at bounding box center [1105, 137] width 185 height 37
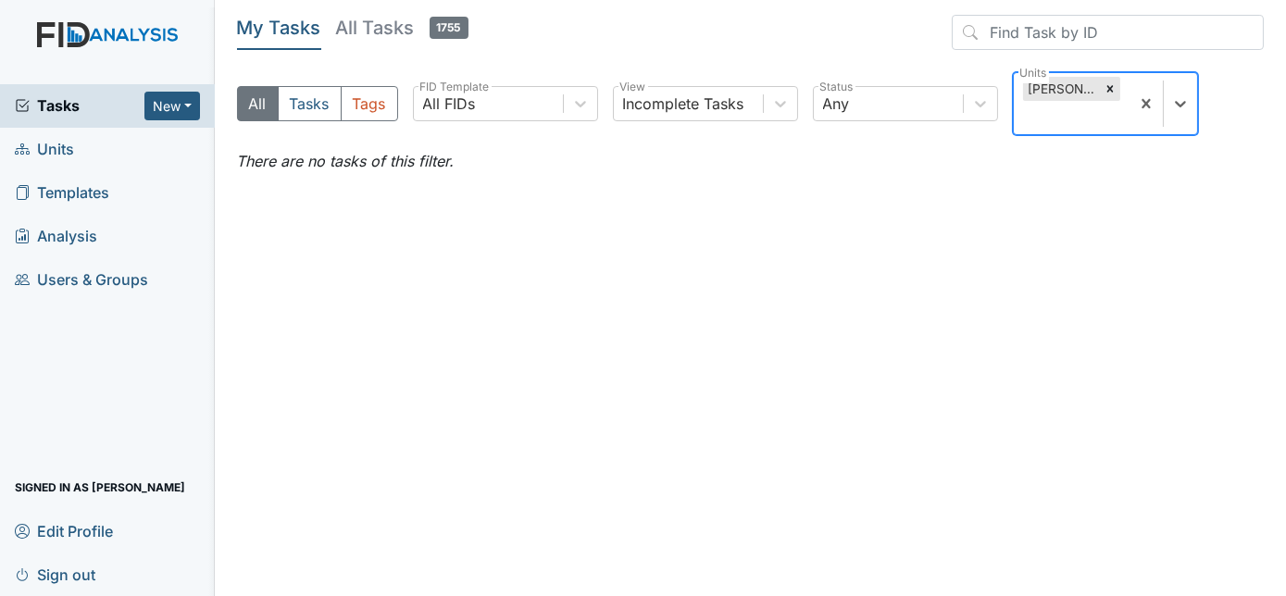
click at [1130, 92] on div "Dixon Rd." at bounding box center [1072, 103] width 116 height 61
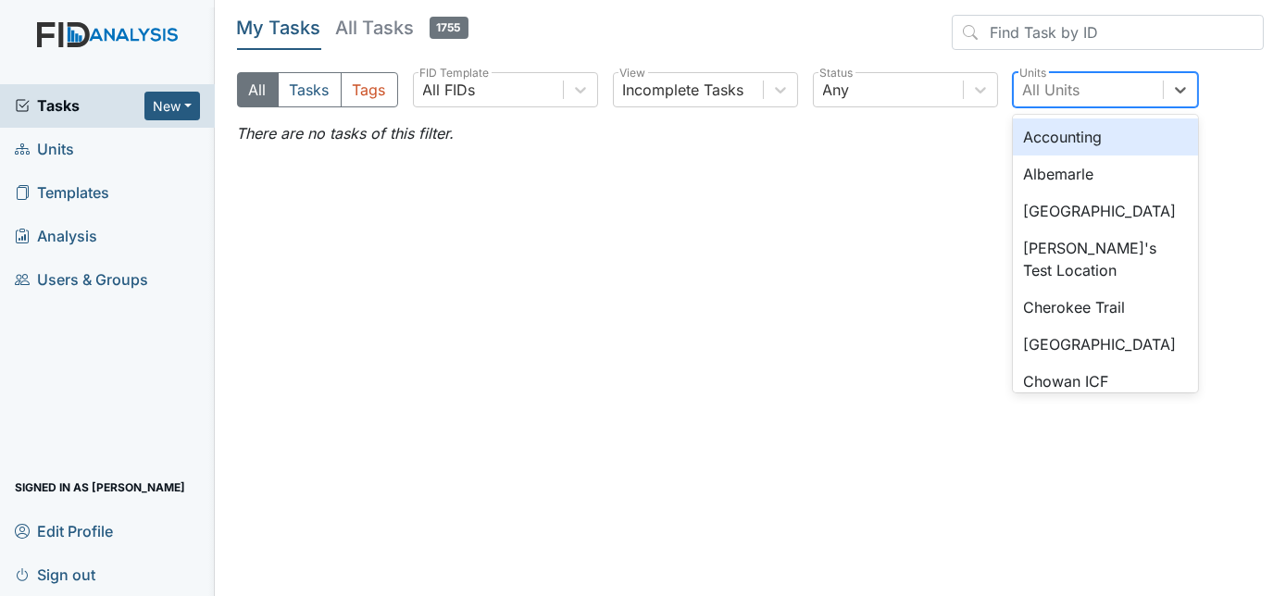
click at [1119, 94] on div "All Units" at bounding box center [1088, 89] width 149 height 33
type input "ed"
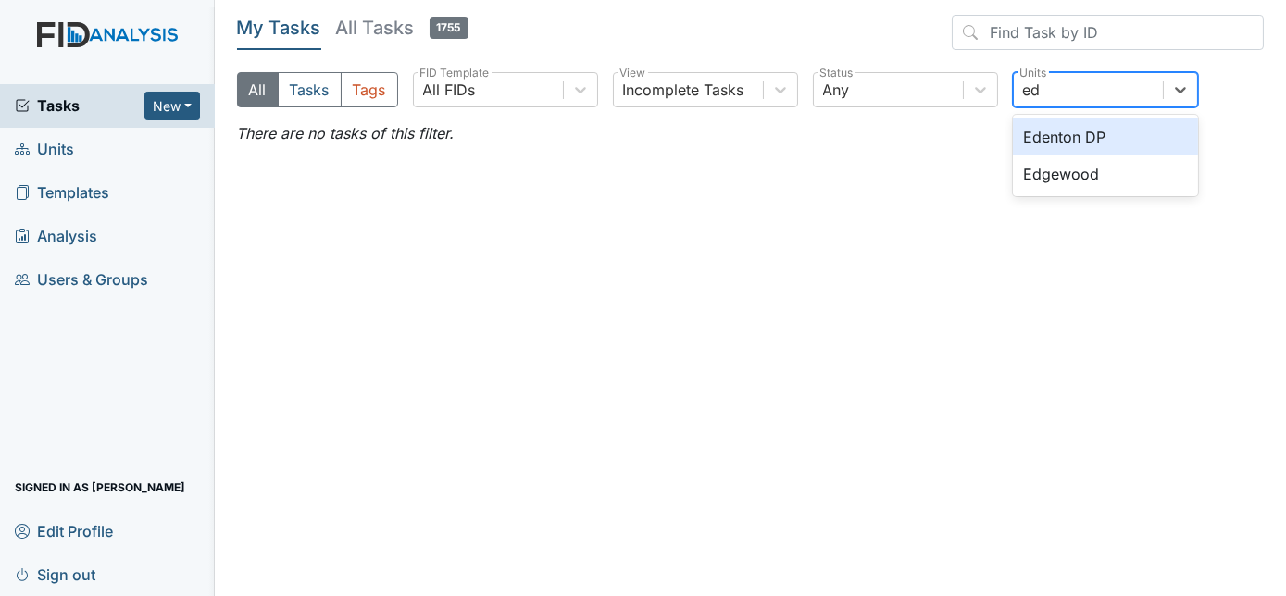
click at [1128, 171] on div "Edgewood" at bounding box center [1105, 174] width 185 height 37
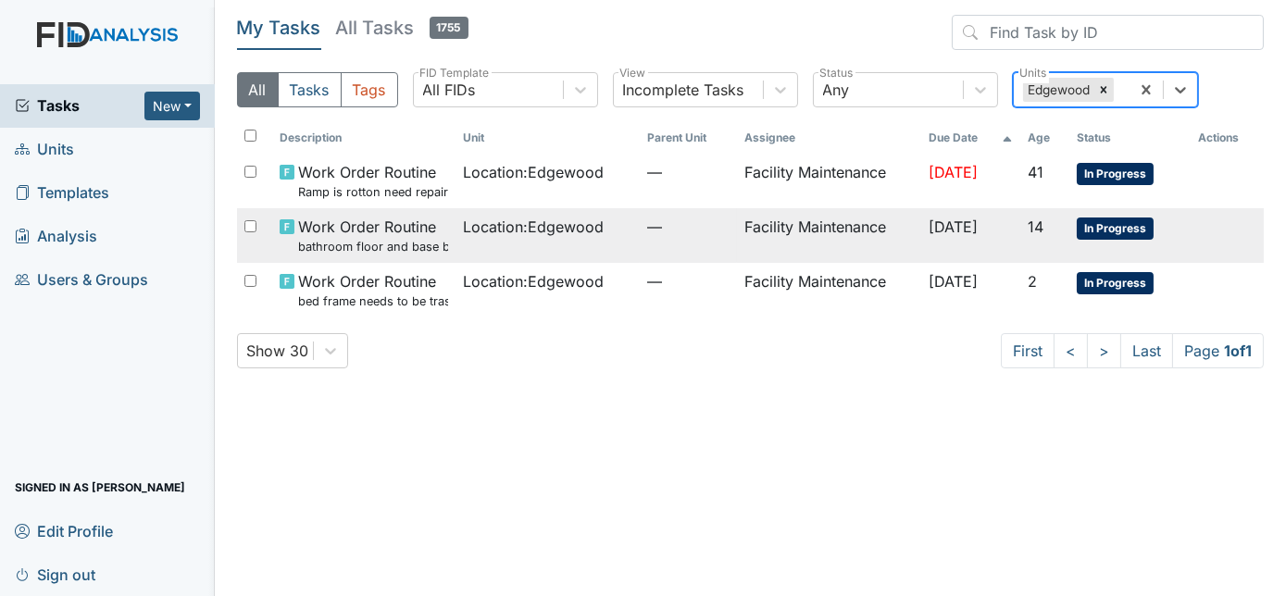
click at [743, 224] on td "Facility Maintenance" at bounding box center [828, 235] width 183 height 55
click at [679, 298] on td "—" at bounding box center [689, 290] width 98 height 55
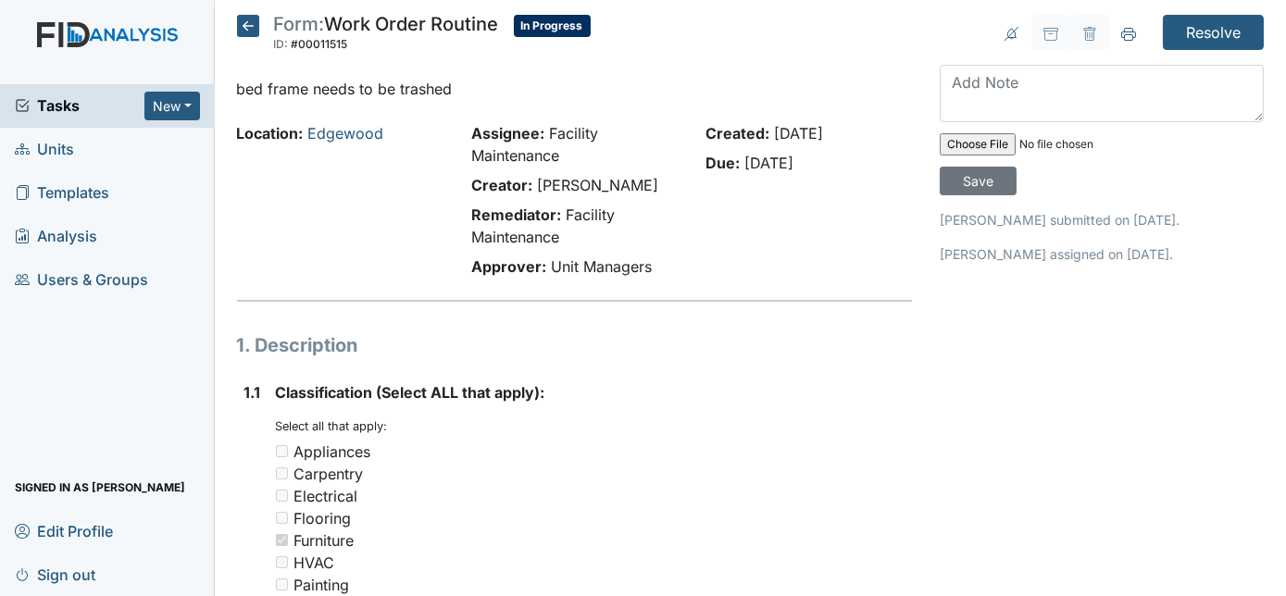
click at [1108, 87] on textarea at bounding box center [1102, 93] width 324 height 57
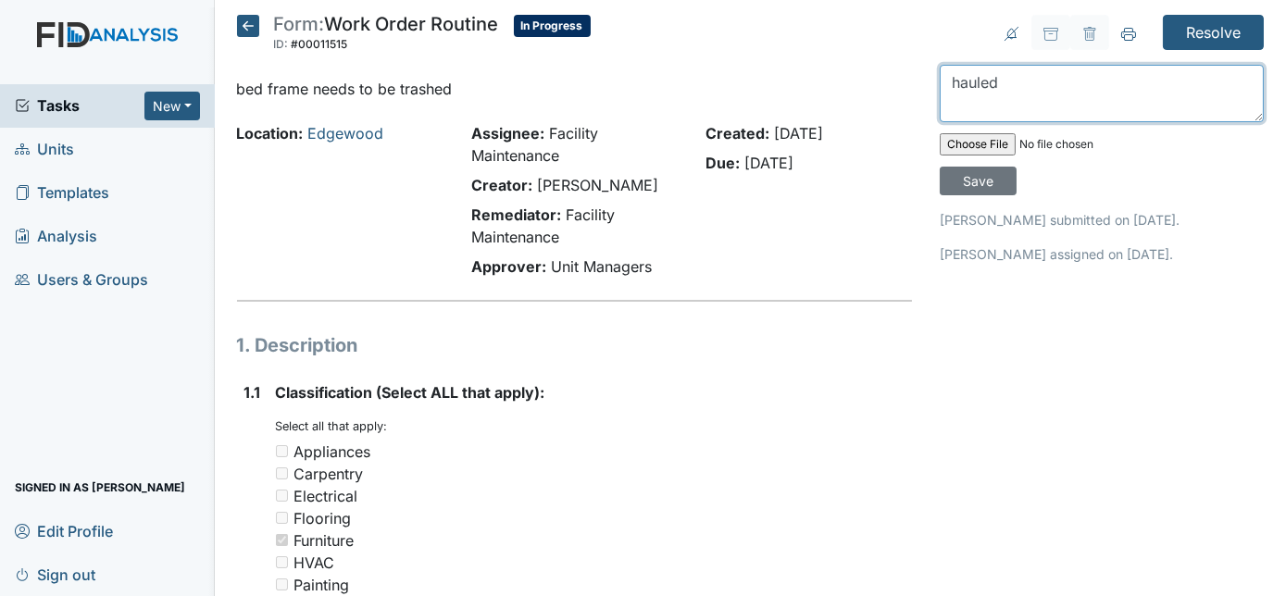
type textarea "hauled"
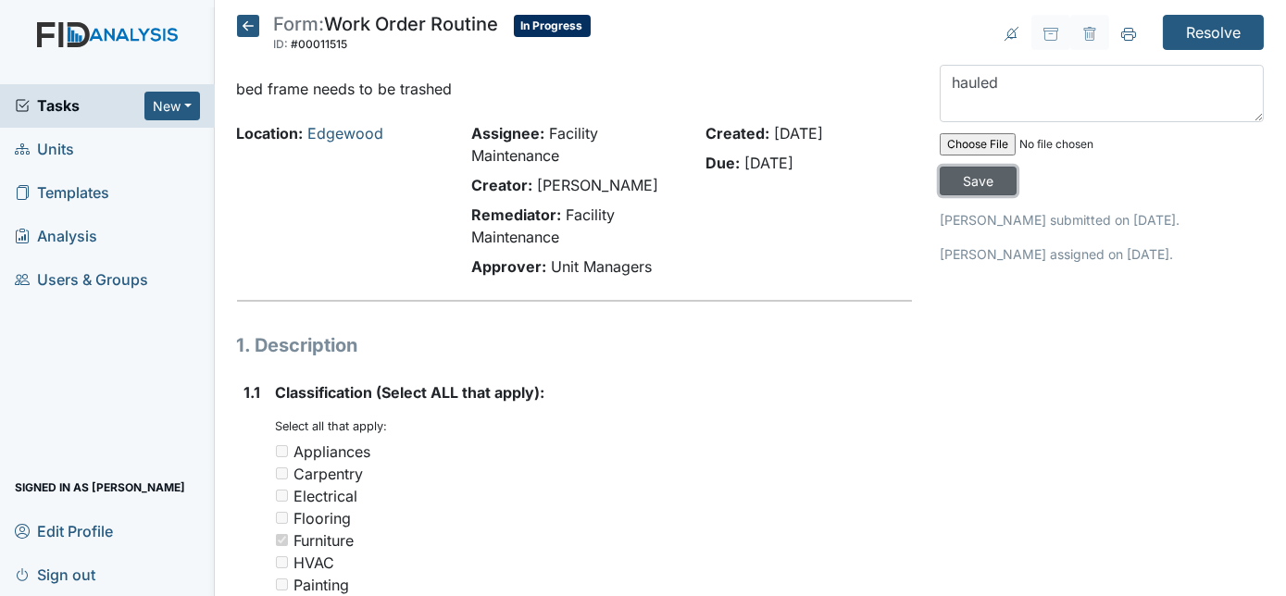
click at [1017, 167] on input "Save" at bounding box center [978, 181] width 77 height 29
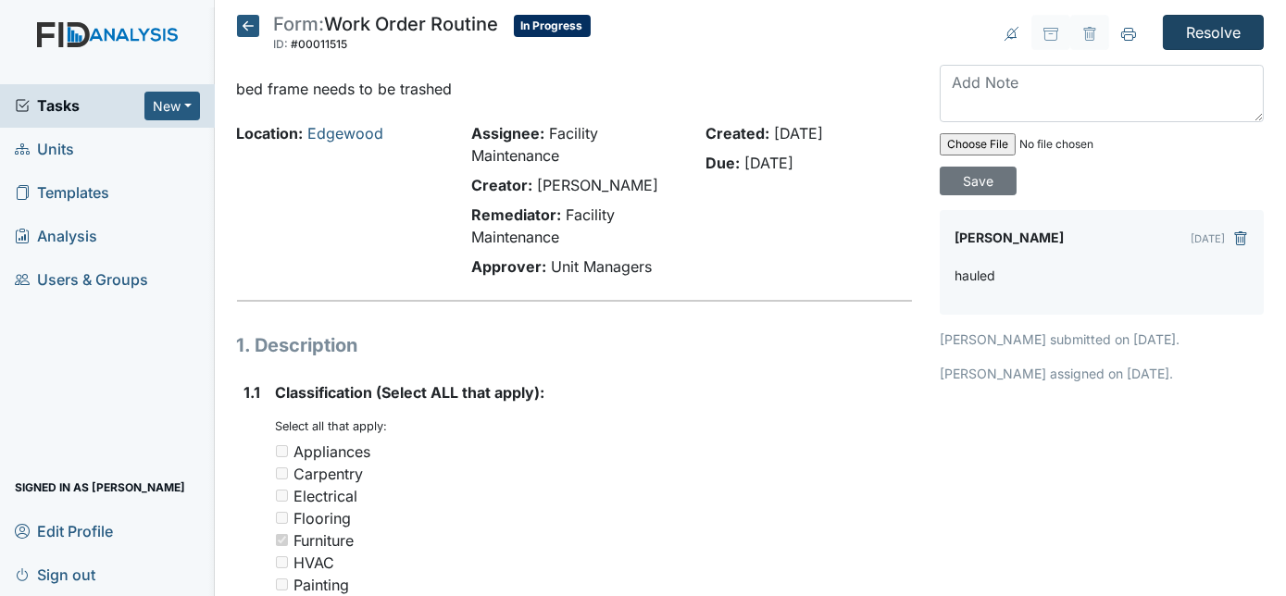
click at [1199, 44] on input "Resolve" at bounding box center [1213, 32] width 101 height 35
